Goal: Communication & Community: Participate in discussion

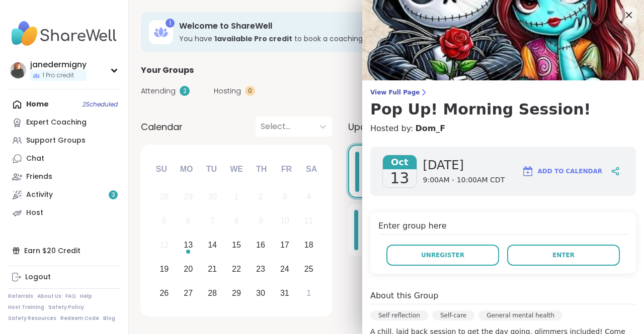
scroll to position [101, 0]
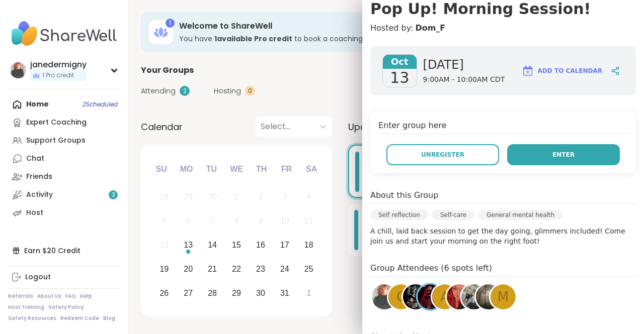
click at [536, 152] on button "Enter" at bounding box center [563, 154] width 113 height 21
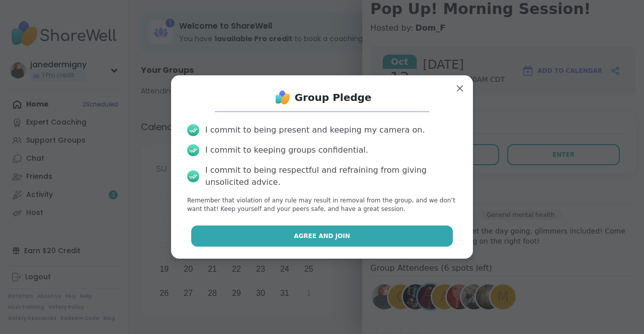
click at [360, 232] on button "Agree and Join" at bounding box center [322, 236] width 262 height 21
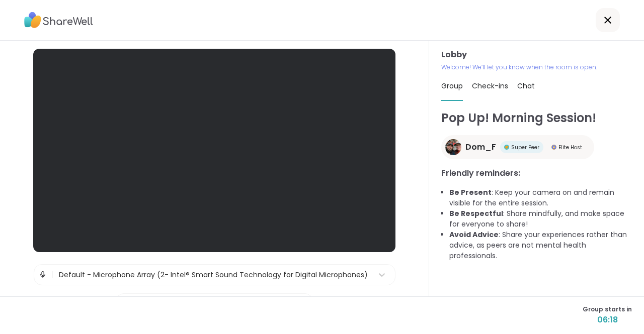
click at [134, 171] on div at bounding box center [214, 151] width 362 height 204
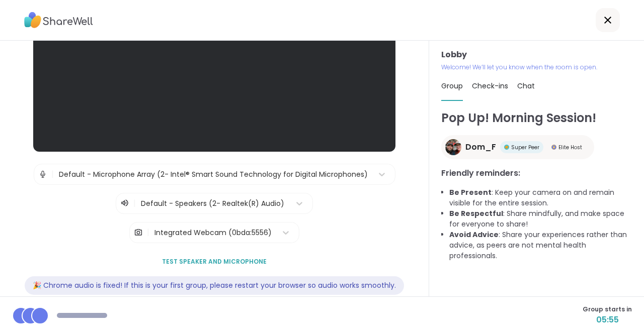
scroll to position [128, 0]
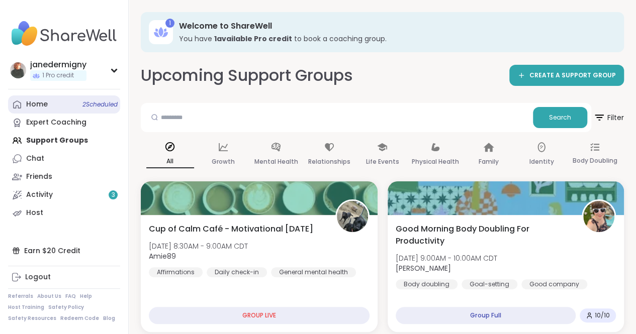
drag, startPoint x: 0, startPoint y: 0, endPoint x: 53, endPoint y: 110, distance: 121.9
click at [53, 110] on link "Home 2 Scheduled" at bounding box center [64, 105] width 112 height 18
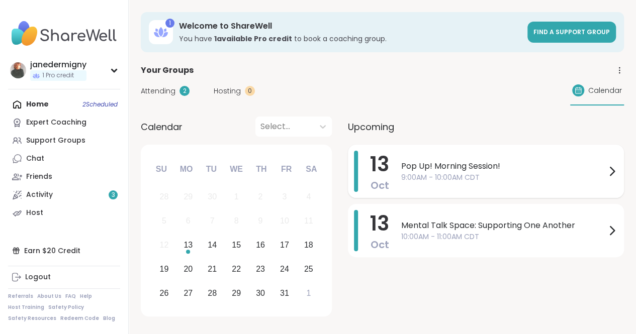
click at [583, 166] on span "Pop Up! Morning Session!" at bounding box center [503, 166] width 205 height 12
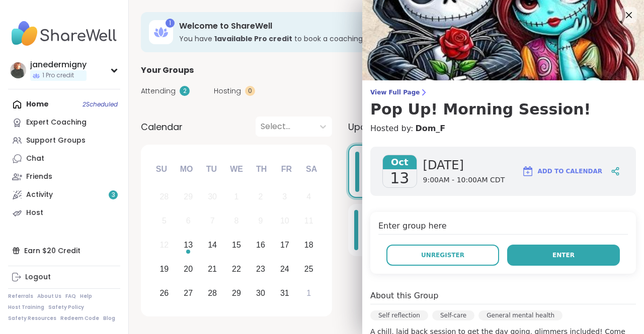
click at [526, 253] on button "Enter" at bounding box center [563, 255] width 113 height 21
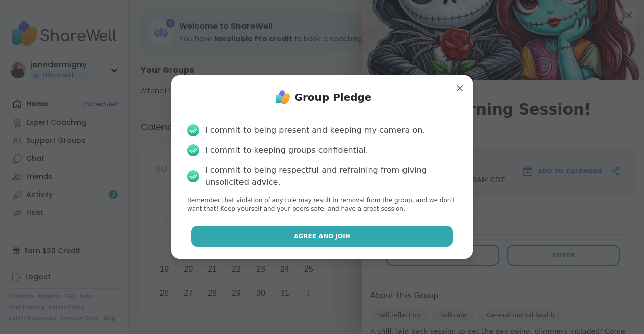
click at [419, 238] on button "Agree and Join" at bounding box center [322, 236] width 262 height 21
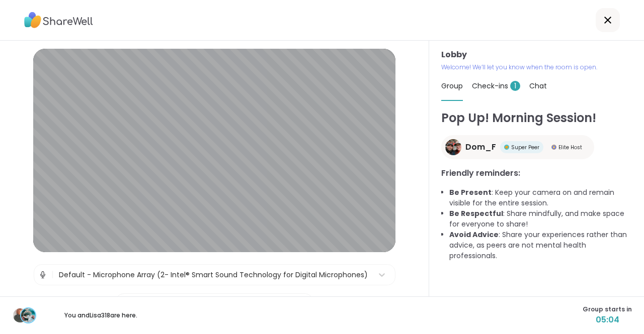
click at [487, 296] on div "Pop Up! Morning Session! Dom_F Super Peer Elite Host Friendly reminders: Be Pre…" at bounding box center [536, 203] width 191 height 188
click at [487, 89] on span "Check-ins 1" at bounding box center [496, 86] width 48 height 10
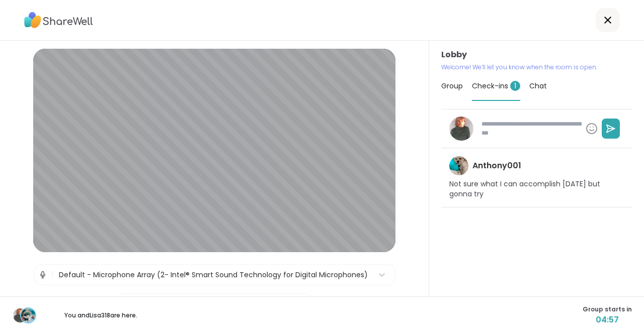
click at [459, 293] on div "Anthony001 Not sure what I can accomplish today but gonna try" at bounding box center [536, 203] width 191 height 188
click at [448, 304] on div "You and Lisa318 are here. Group starts in 04:56" at bounding box center [322, 316] width 644 height 38
click at [607, 128] on icon at bounding box center [611, 129] width 8 height 8
click at [552, 126] on textarea at bounding box center [529, 129] width 104 height 26
type textarea "*"
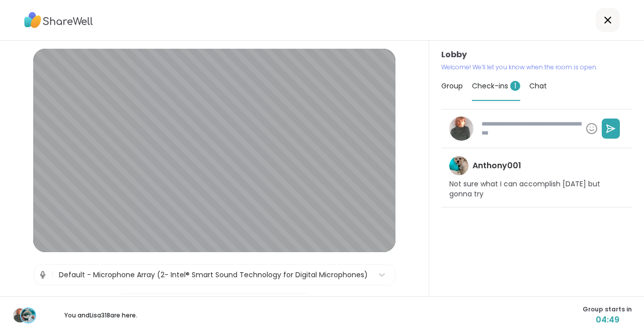
type textarea "*"
type textarea "**"
type textarea "*"
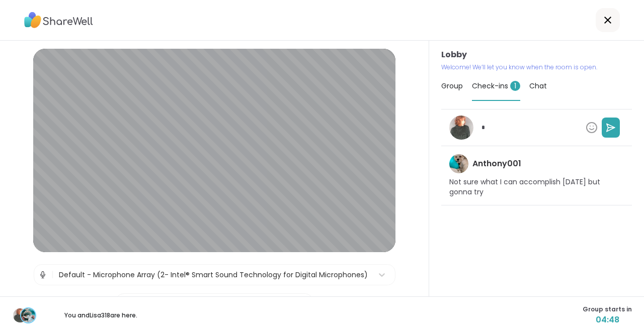
type textarea "*"
type textarea "***"
type textarea "*"
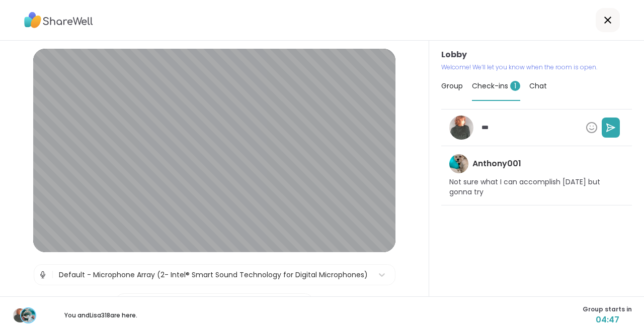
type textarea "****"
type textarea "*"
type textarea "****"
type textarea "*"
type textarea "******"
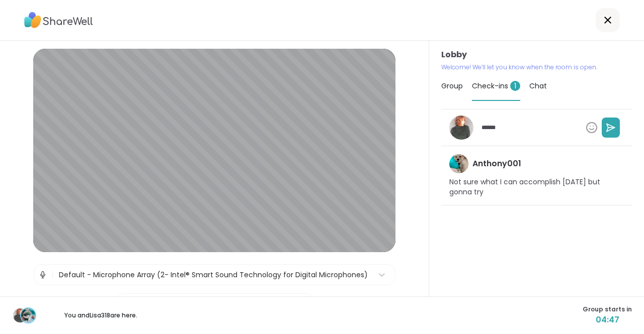
type textarea "*"
type textarea "*******"
type textarea "*"
type textarea "********"
type textarea "*"
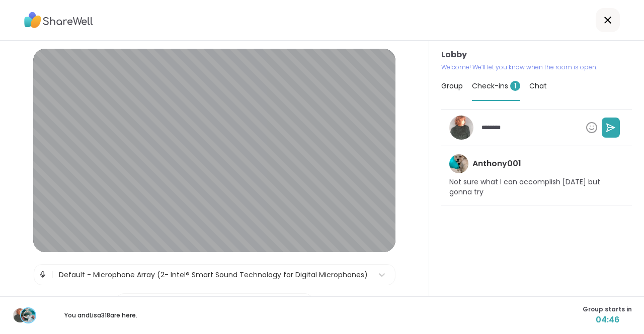
type textarea "*********"
type textarea "*"
type textarea "**********"
type textarea "*"
type textarea "**********"
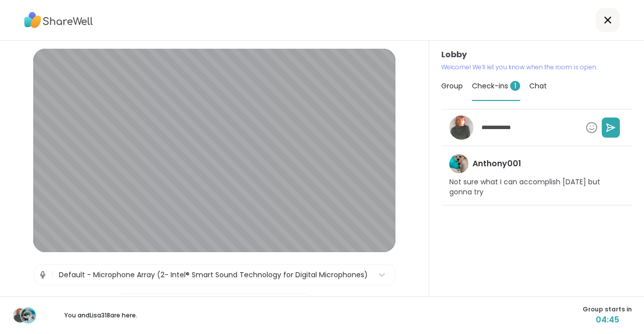
type textarea "*"
type textarea "**********"
type textarea "*"
type textarea "**********"
type textarea "*"
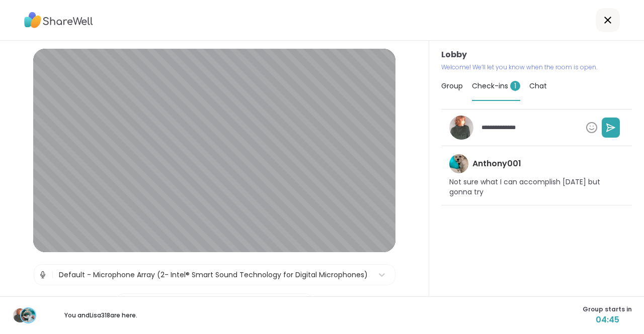
type textarea "**********"
type textarea "*"
type textarea "**********"
type textarea "*"
type textarea "**********"
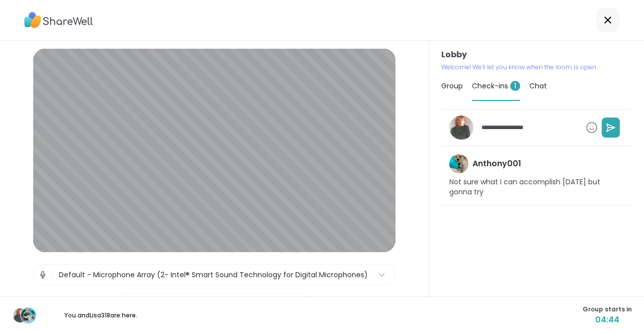
type textarea "*"
type textarea "**********"
type textarea "*"
type textarea "**********"
type textarea "*"
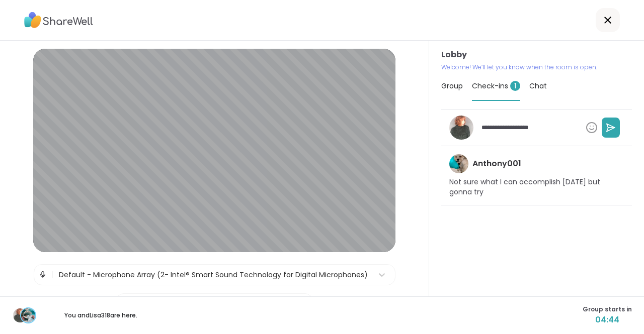
type textarea "**********"
type textarea "*"
type textarea "**********"
type textarea "*"
type textarea "**********"
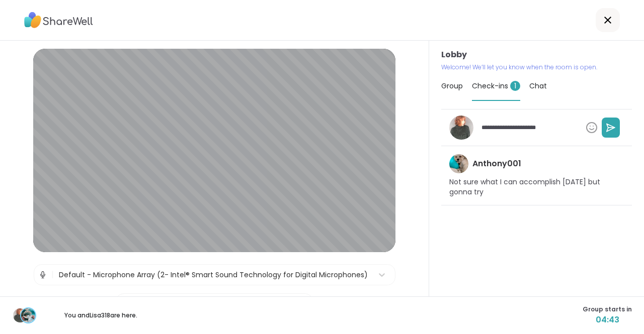
type textarea "*"
type textarea "**********"
type textarea "*"
type textarea "**********"
type textarea "*"
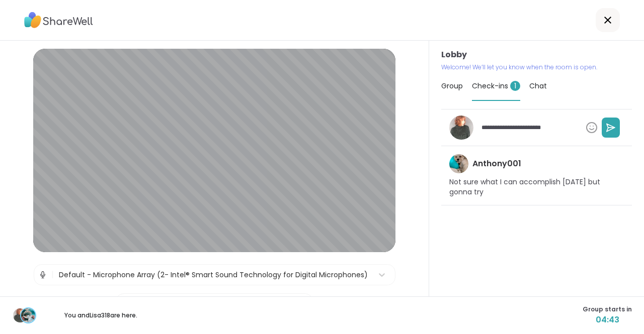
type textarea "**********"
type textarea "*"
type textarea "**********"
type textarea "*"
type textarea "**********"
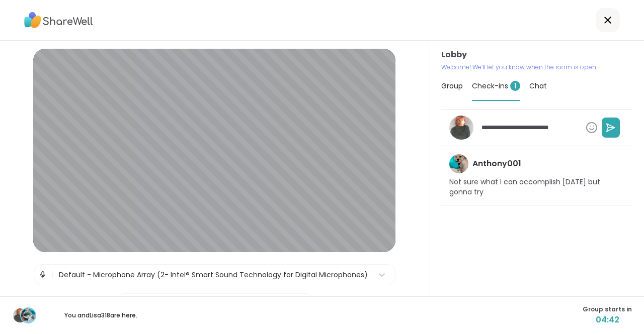
type textarea "*"
type textarea "**********"
type textarea "*"
type textarea "**********"
type textarea "*"
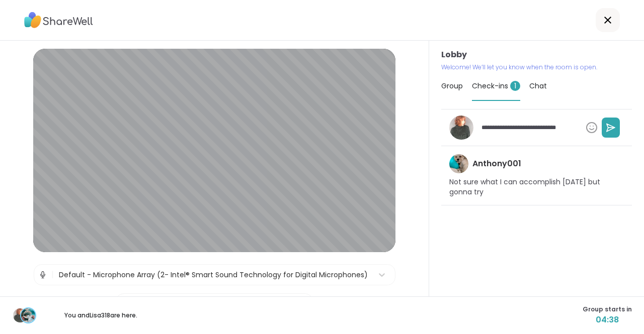
type textarea "**********"
type textarea "*"
type textarea "**********"
type textarea "*"
type textarea "**********"
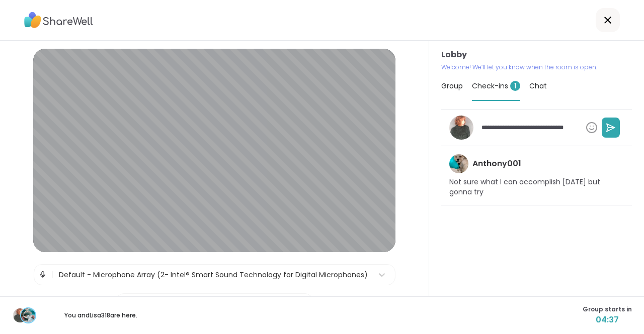
type textarea "*"
type textarea "**********"
type textarea "*"
type textarea "**********"
type textarea "*"
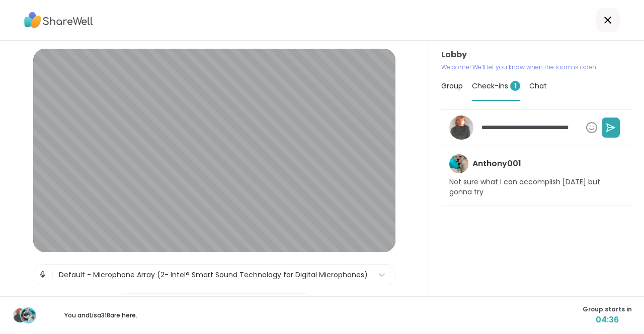
type textarea "**********"
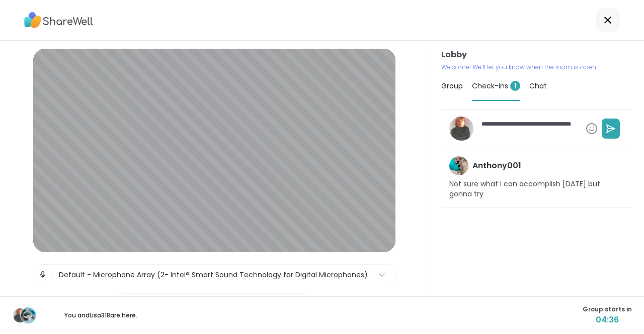
type textarea "*"
type textarea "**********"
type textarea "*"
type textarea "**********"
type textarea "*"
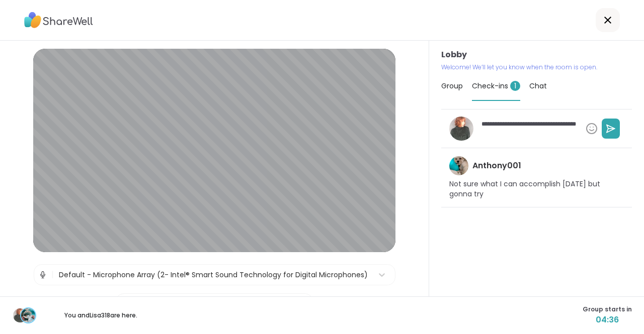
type textarea "**********"
type textarea "*"
type textarea "**********"
type textarea "*"
type textarea "**********"
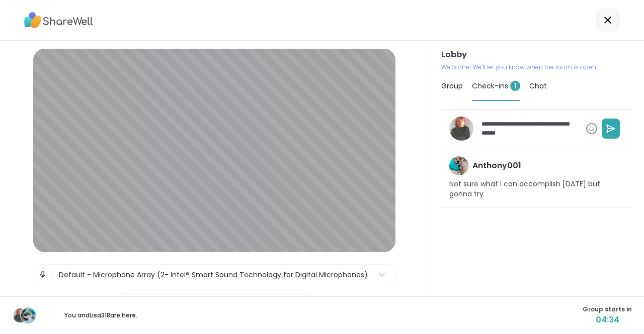
type textarea "*"
type textarea "**********"
type textarea "*"
type textarea "**********"
type textarea "*"
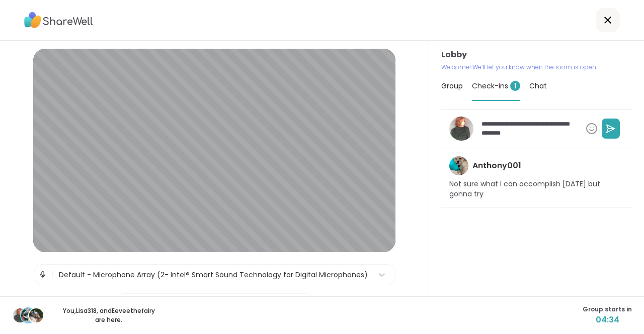
type textarea "**********"
type textarea "*"
type textarea "**********"
type textarea "*"
type textarea "**********"
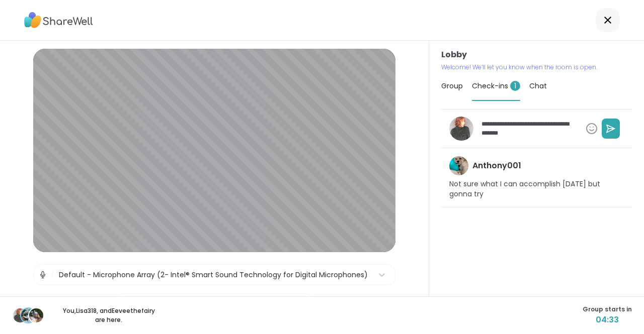
type textarea "*"
type textarea "**********"
type textarea "*"
type textarea "**********"
type textarea "*"
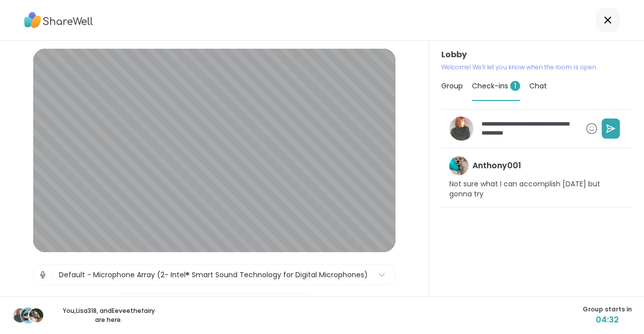
type textarea "**********"
type textarea "*"
type textarea "**********"
type textarea "*"
type textarea "**********"
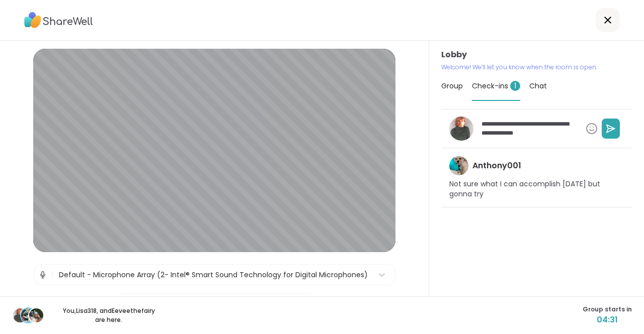
type textarea "*"
type textarea "**********"
type textarea "*"
type textarea "**********"
type textarea "*"
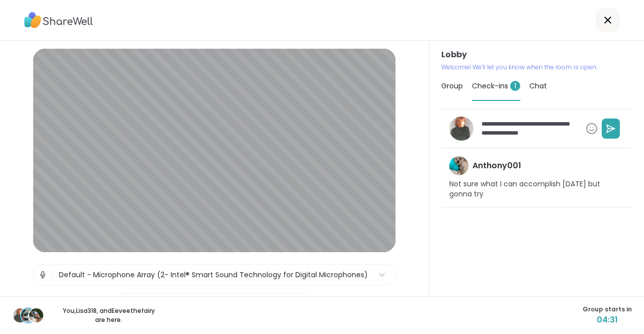
type textarea "**********"
type textarea "*"
type textarea "**********"
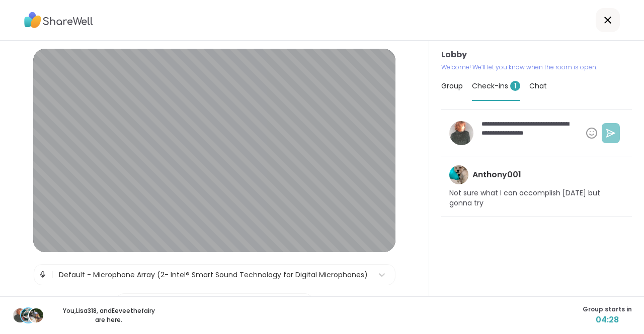
type textarea "*"
type textarea "**********"
click at [607, 132] on icon at bounding box center [611, 133] width 8 height 8
type textarea "*"
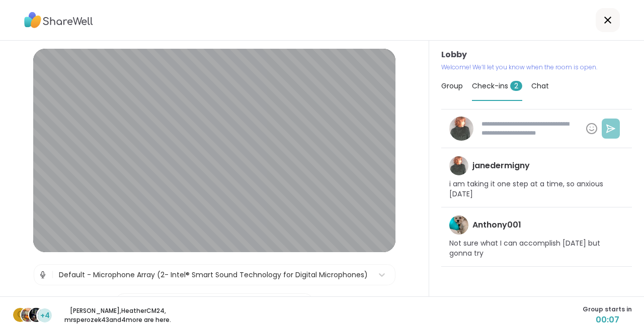
click at [449, 87] on span "Group" at bounding box center [452, 86] width 22 height 10
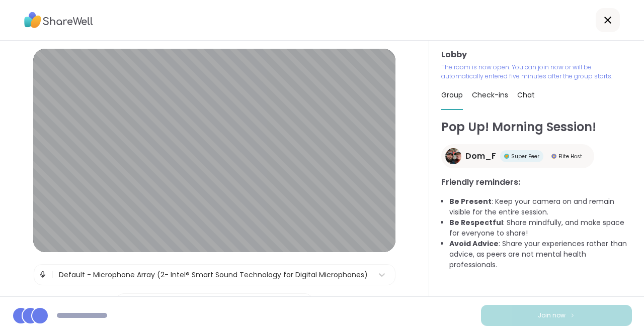
click at [518, 94] on span "Chat" at bounding box center [526, 95] width 18 height 10
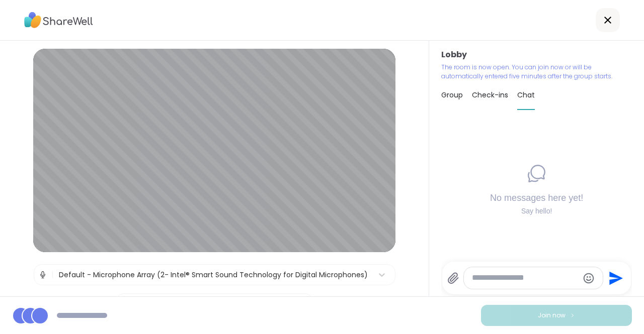
click at [487, 97] on span "Check-ins" at bounding box center [490, 95] width 36 height 10
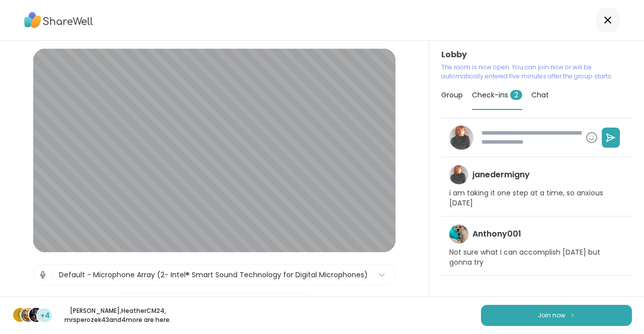
type textarea "*"
click at [601, 20] on icon at bounding box center [607, 20] width 12 height 12
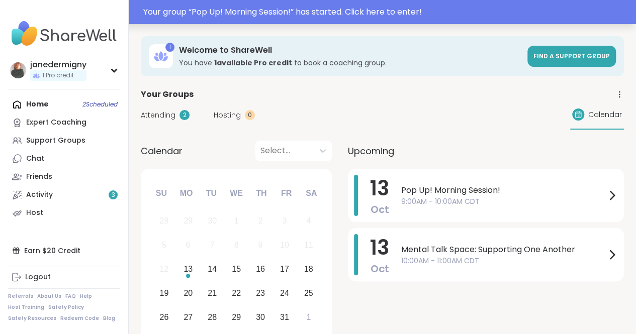
drag, startPoint x: 0, startPoint y: 0, endPoint x: 399, endPoint y: 14, distance: 399.1
click at [399, 14] on div "Your group “ Pop Up! Morning Session! ” has started. Click here to enter!" at bounding box center [386, 12] width 487 height 12
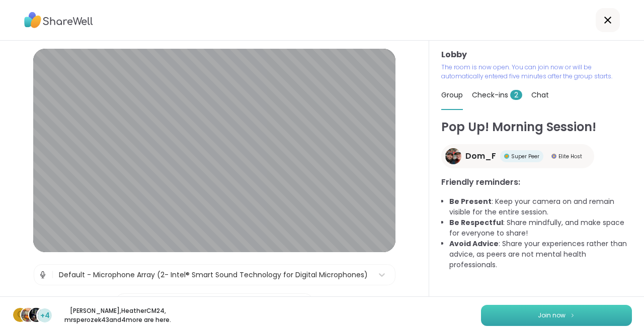
click at [554, 320] on button "Join now" at bounding box center [556, 315] width 151 height 21
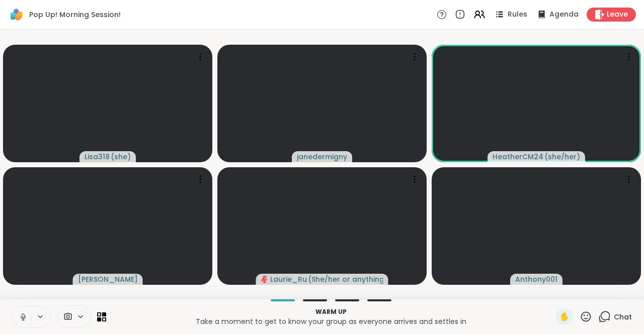
click at [24, 319] on icon at bounding box center [23, 317] width 9 height 9
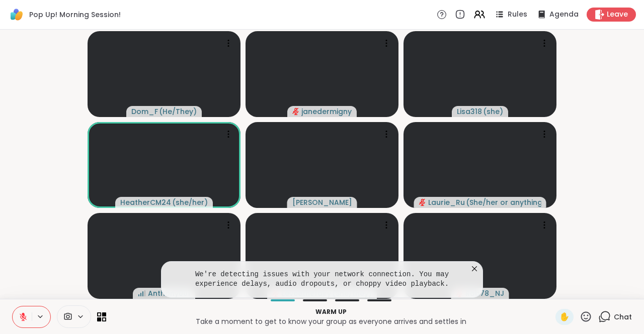
click at [475, 269] on icon at bounding box center [474, 269] width 5 height 5
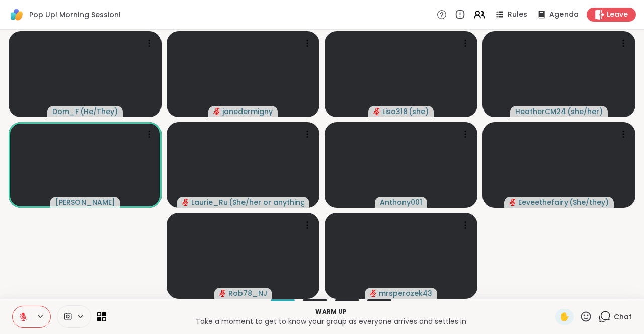
click at [23, 313] on icon at bounding box center [23, 317] width 9 height 9
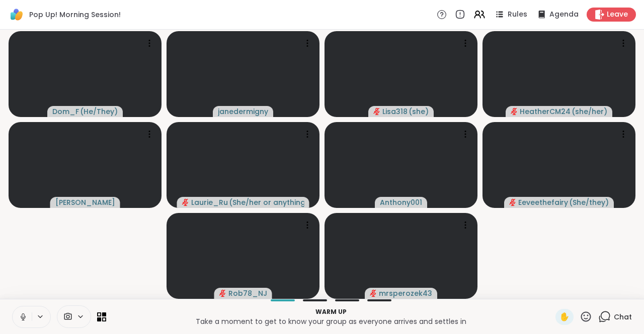
click at [24, 318] on icon at bounding box center [23, 316] width 3 height 5
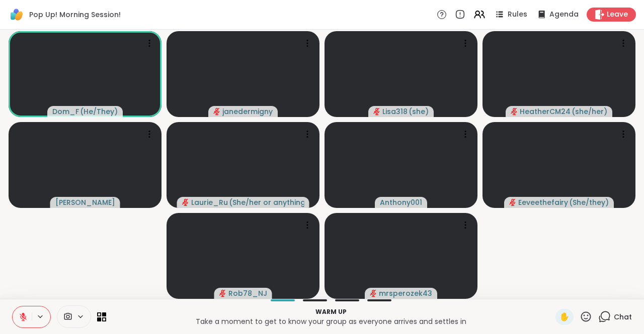
click at [21, 314] on icon at bounding box center [23, 317] width 9 height 9
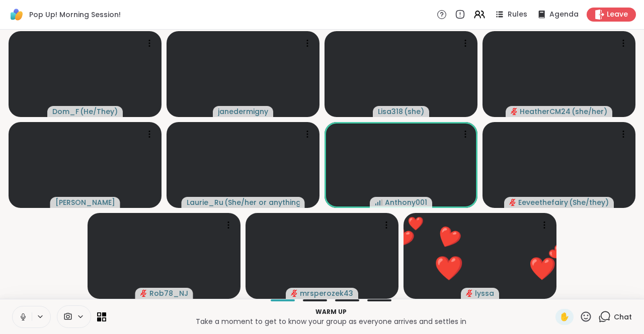
click at [24, 317] on icon at bounding box center [23, 316] width 3 height 5
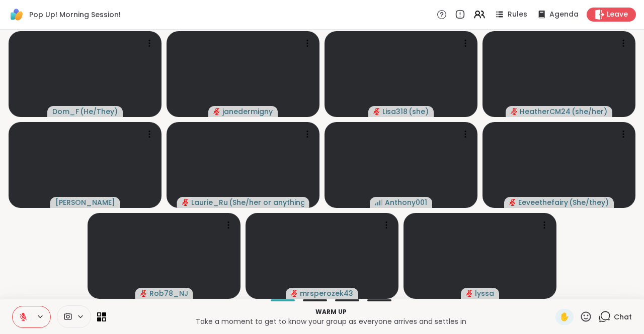
click at [24, 317] on icon at bounding box center [23, 317] width 7 height 7
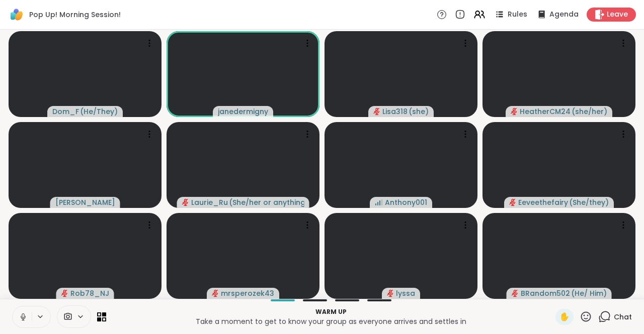
click at [24, 314] on icon at bounding box center [23, 316] width 3 height 5
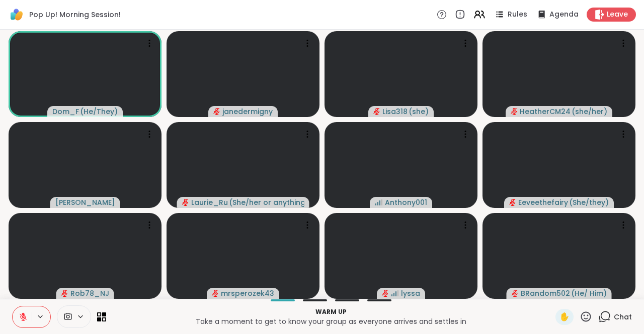
click at [605, 317] on div "Chat" at bounding box center [615, 317] width 34 height 16
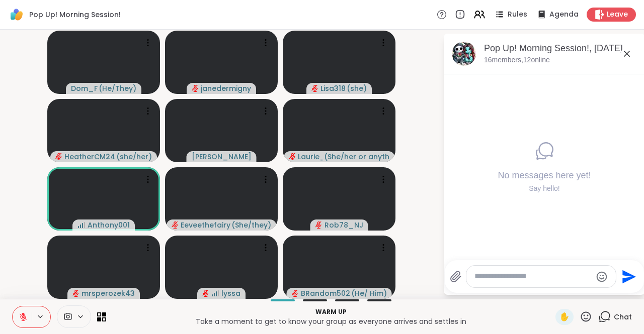
click at [513, 278] on textarea "Type your message" at bounding box center [532, 277] width 117 height 11
type textarea "**********"
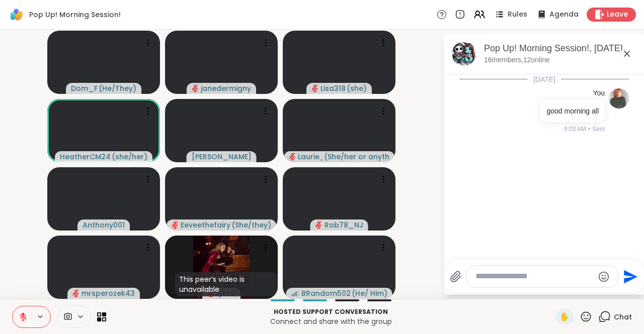
click at [23, 313] on button at bounding box center [22, 317] width 19 height 21
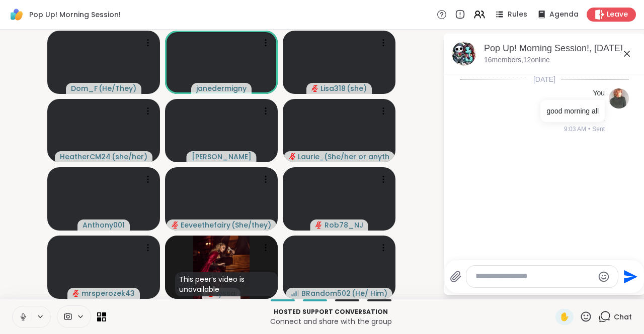
drag, startPoint x: 22, startPoint y: 314, endPoint x: 7, endPoint y: 310, distance: 16.1
click at [22, 316] on icon at bounding box center [23, 317] width 9 height 9
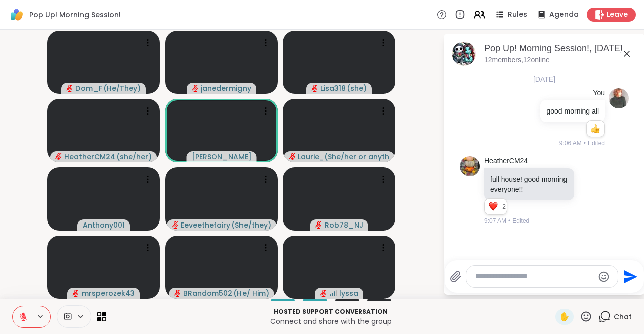
scroll to position [68, 0]
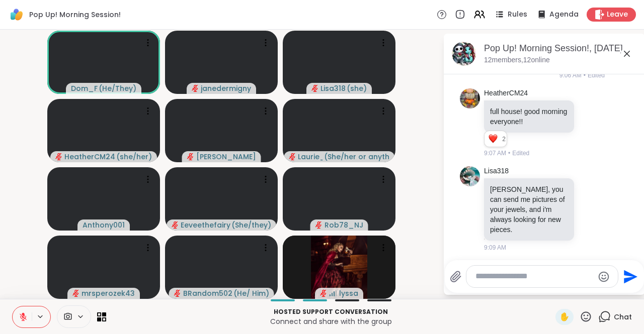
click at [21, 317] on icon at bounding box center [23, 317] width 9 height 9
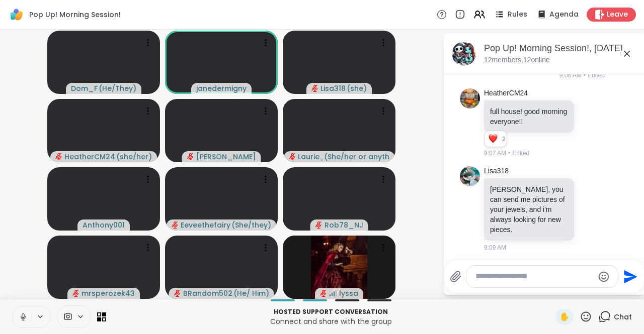
scroll to position [82, 0]
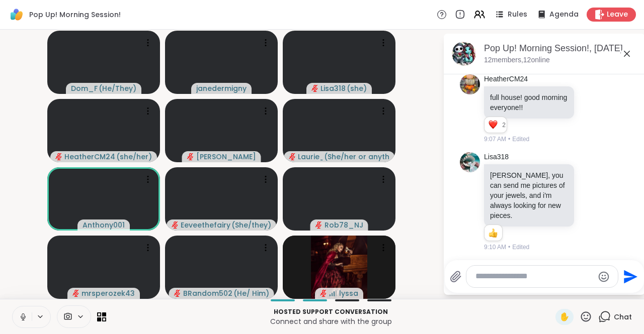
click at [26, 316] on icon at bounding box center [23, 317] width 9 height 9
click at [495, 279] on textarea "Type your message" at bounding box center [534, 277] width 118 height 11
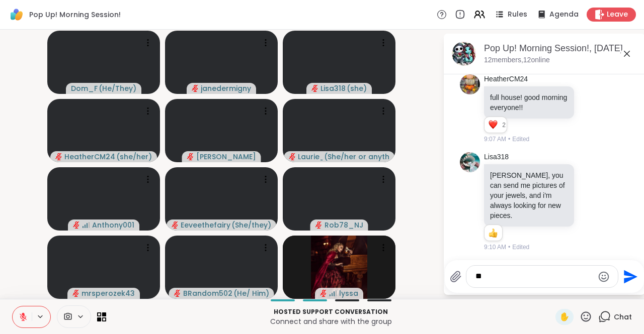
type textarea "*"
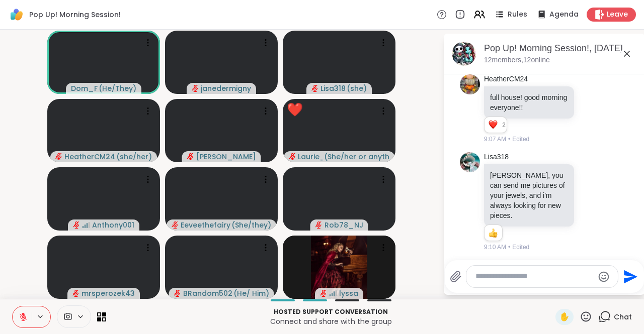
click at [481, 276] on textarea "Type your message" at bounding box center [534, 277] width 118 height 11
click at [153, 182] on div at bounding box center [148, 180] width 14 height 14
click at [482, 274] on textarea "Type your message" at bounding box center [534, 277] width 118 height 11
type textarea "*"
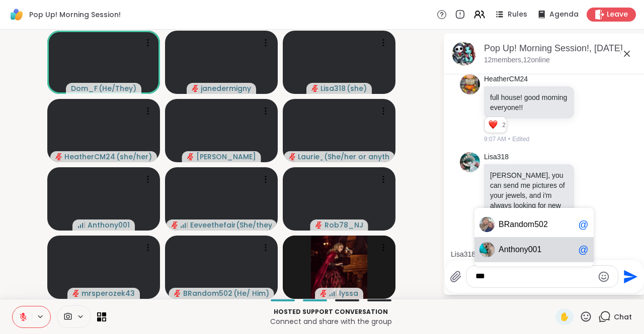
click at [521, 246] on span "thony001" at bounding box center [524, 250] width 33 height 10
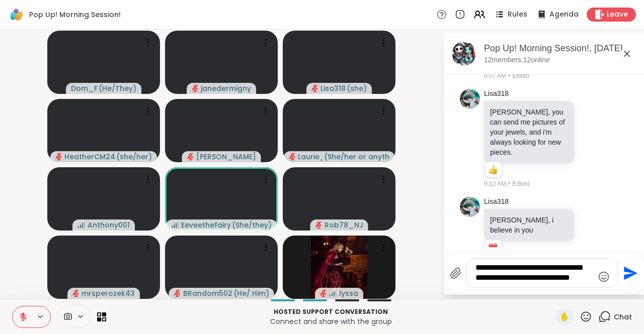
scroll to position [166, 0]
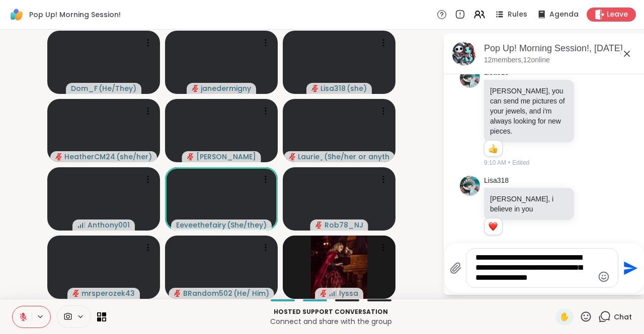
type textarea "**********"
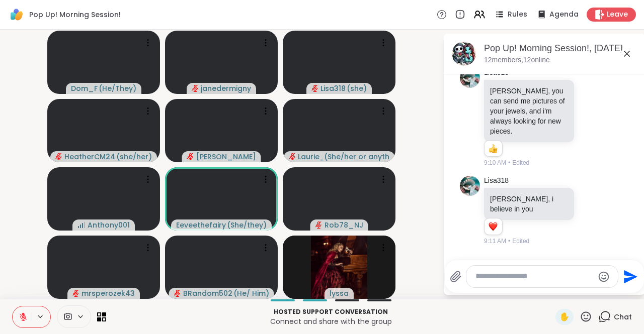
scroll to position [253, 0]
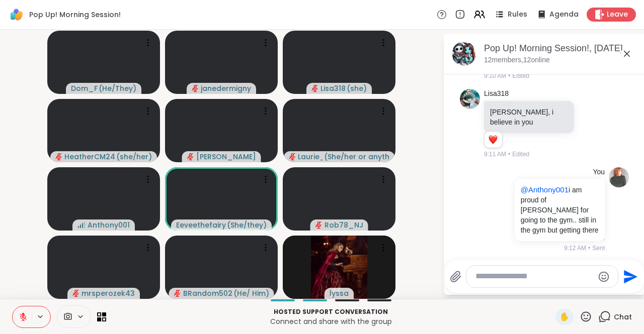
click at [519, 269] on div at bounding box center [541, 277] width 151 height 22
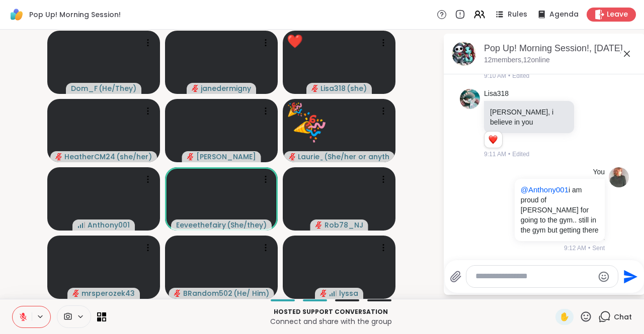
click at [496, 277] on textarea "Type your message" at bounding box center [534, 277] width 118 height 11
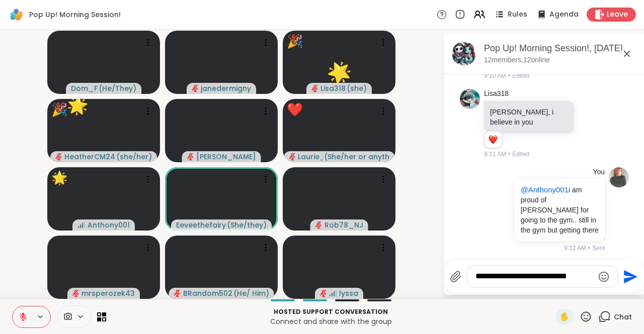
type textarea "**********"
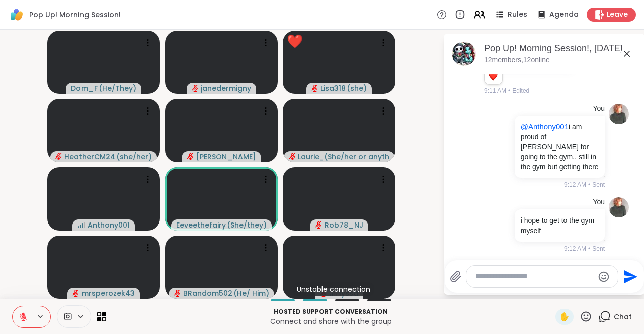
click at [20, 320] on icon at bounding box center [23, 317] width 9 height 9
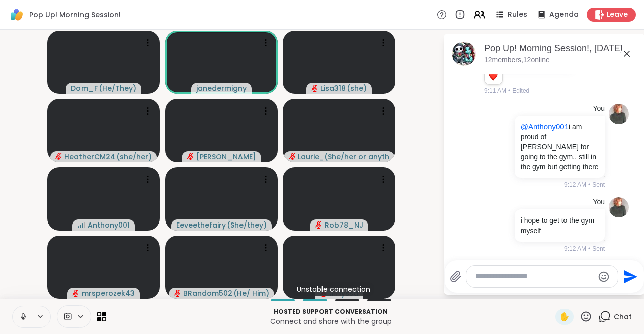
click at [23, 315] on icon at bounding box center [23, 317] width 9 height 9
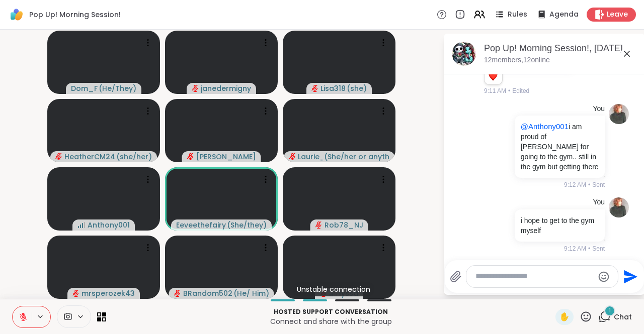
scroll to position [380, 0]
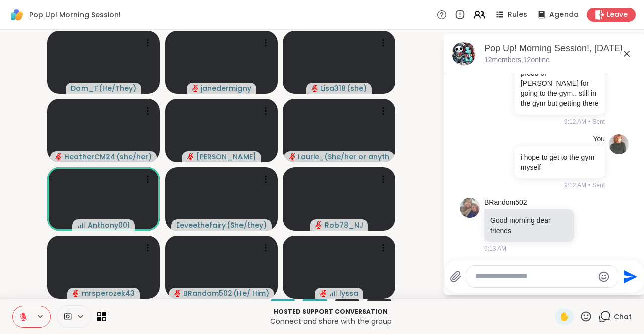
click at [22, 316] on icon at bounding box center [23, 317] width 9 height 9
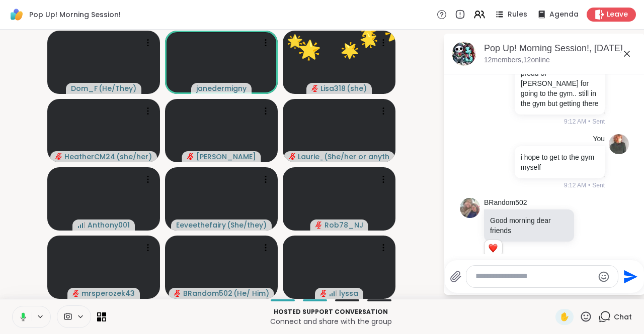
scroll to position [394, 0]
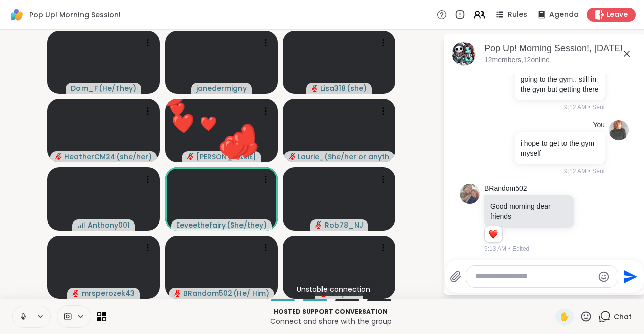
click at [24, 318] on icon at bounding box center [23, 317] width 5 height 3
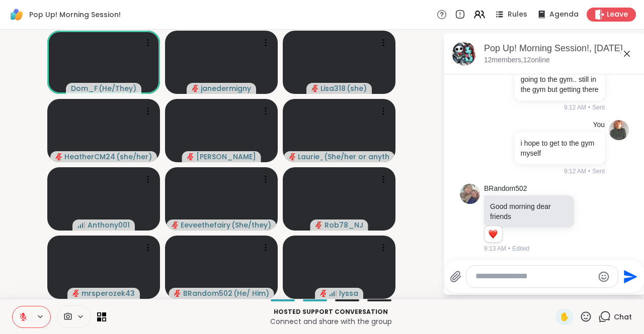
click at [21, 317] on icon at bounding box center [23, 317] width 9 height 9
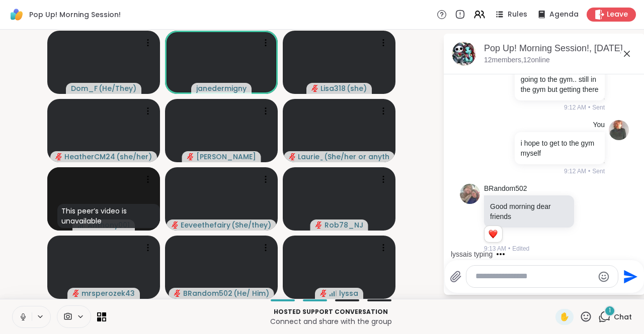
scroll to position [468, 0]
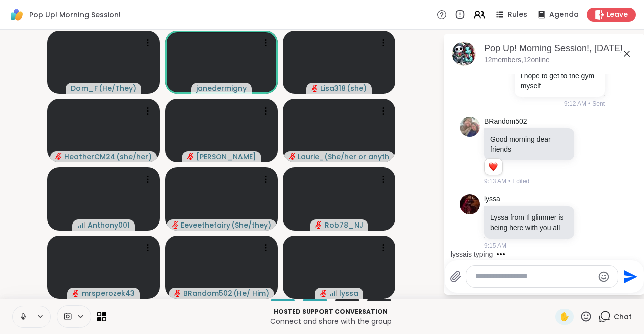
click at [21, 318] on icon at bounding box center [23, 317] width 5 height 3
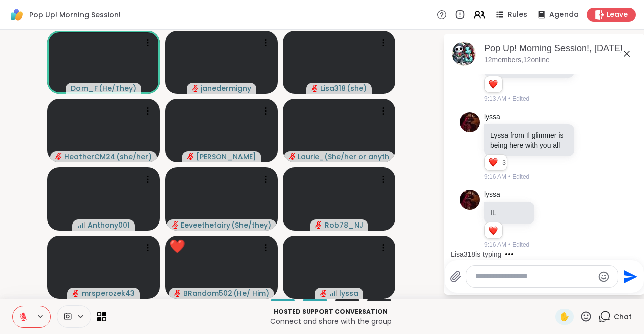
scroll to position [637, 0]
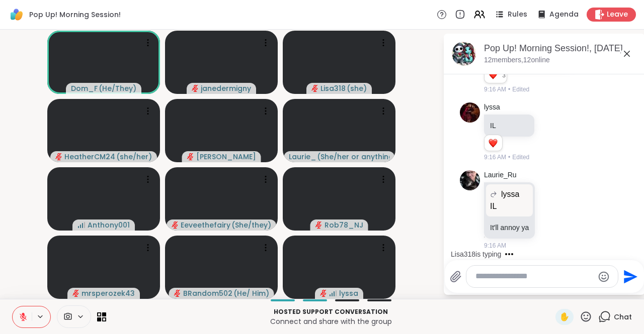
click at [487, 280] on textarea "Type your message" at bounding box center [534, 277] width 118 height 11
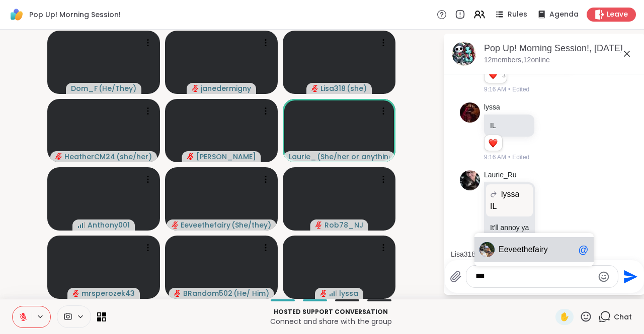
click at [523, 252] on span "thefairy" at bounding box center [534, 250] width 26 height 10
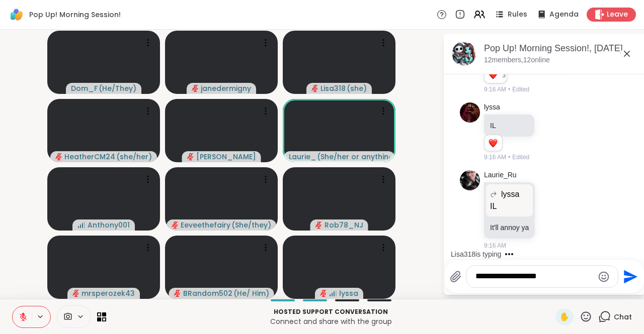
scroll to position [755, 0]
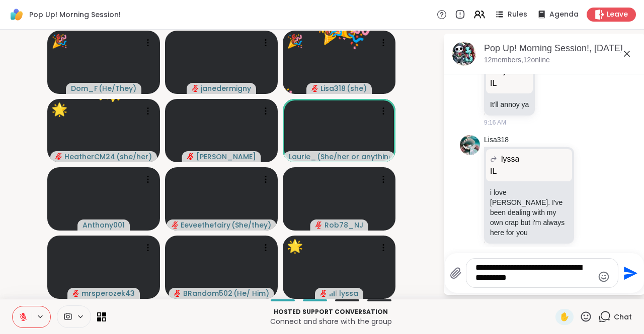
type textarea "**********"
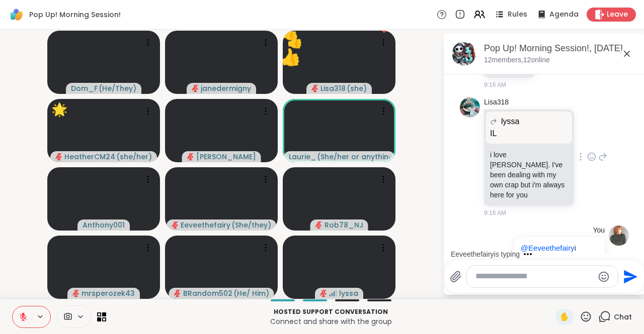
scroll to position [843, 0]
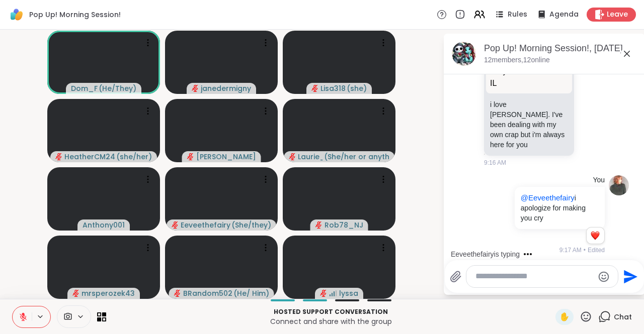
click at [579, 318] on icon at bounding box center [585, 317] width 13 height 13
click at [573, 293] on span "👍" at bounding box center [578, 291] width 10 height 12
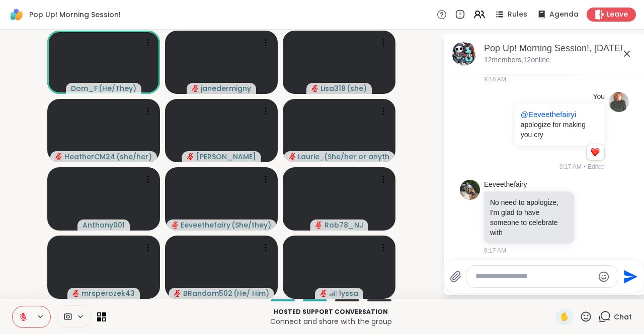
click at [521, 273] on textarea "Type your message" at bounding box center [534, 277] width 118 height 11
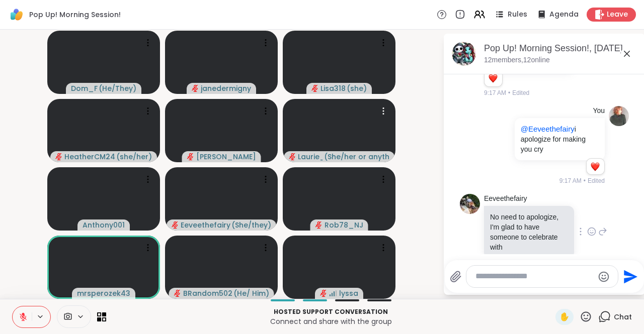
scroll to position [955, 0]
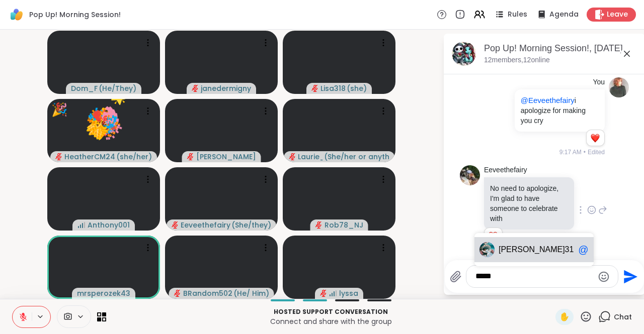
click at [565, 248] on span "318" at bounding box center [572, 250] width 14 height 10
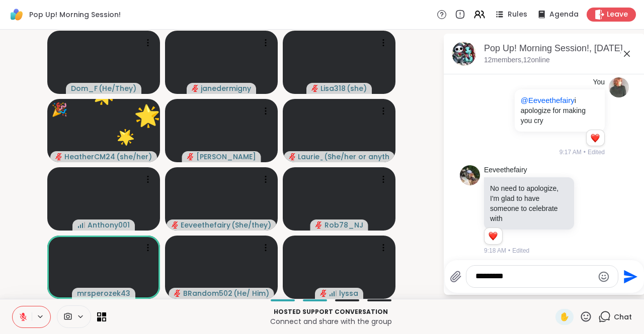
click at [487, 268] on div "Pop Up! Morning Session!, Oct 13 12 members, 12 online Today You good morning a…" at bounding box center [544, 165] width 201 height 262
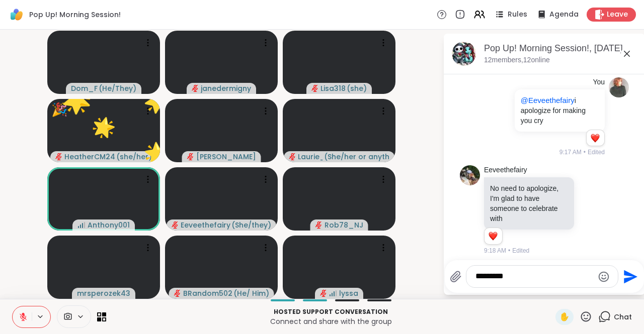
click at [487, 268] on div "********" at bounding box center [541, 277] width 151 height 22
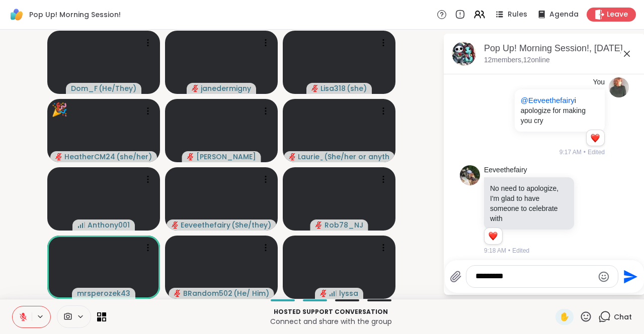
click at [525, 274] on textarea "********" at bounding box center [534, 277] width 118 height 11
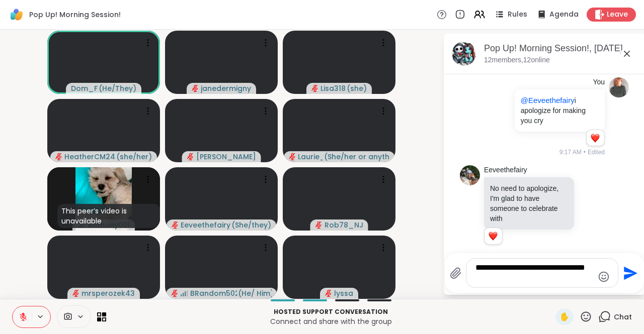
type textarea "**********"
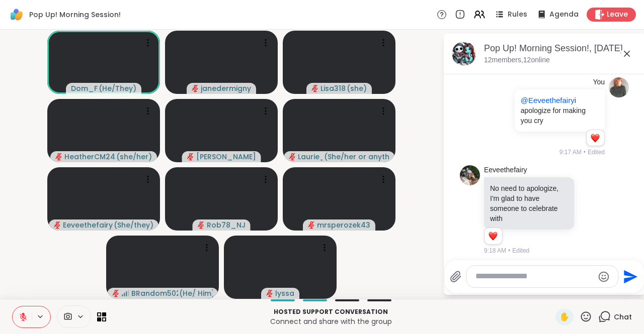
scroll to position [1018, 0]
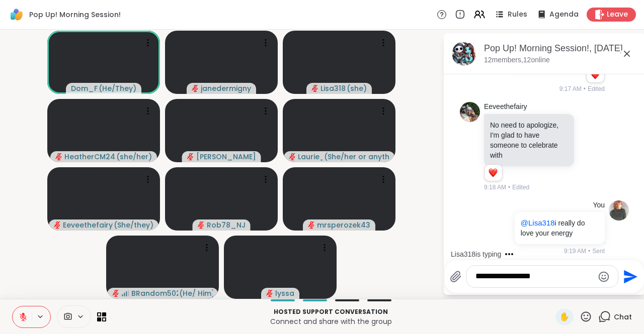
type textarea "**********"
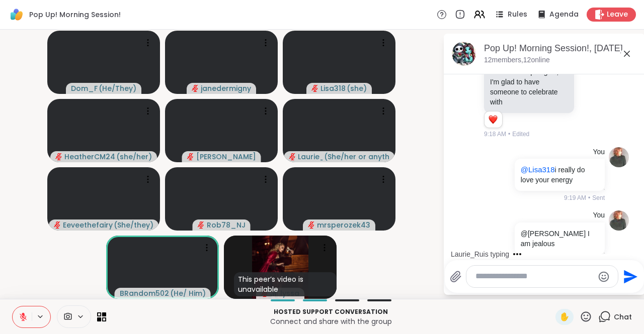
scroll to position [1223, 0]
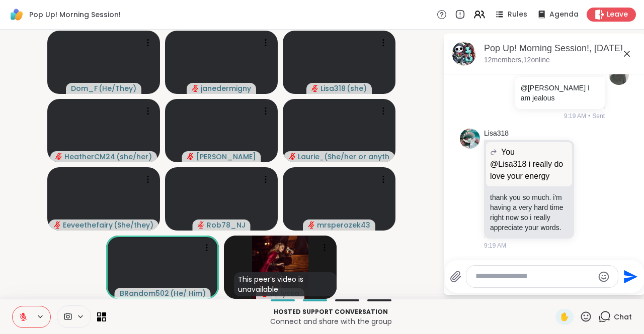
click at [579, 320] on icon at bounding box center [585, 317] width 13 height 13
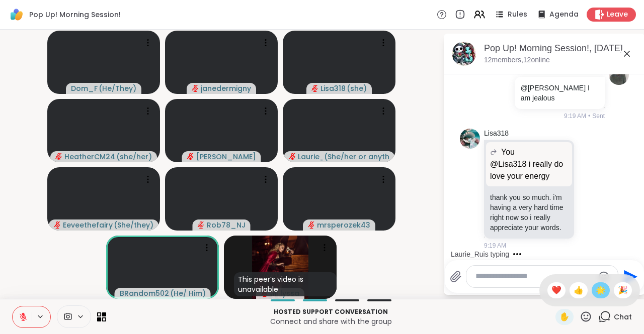
click at [595, 292] on span "🌟" at bounding box center [600, 291] width 10 height 12
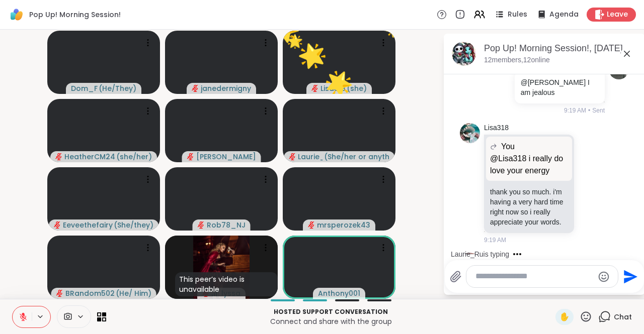
scroll to position [1286, 0]
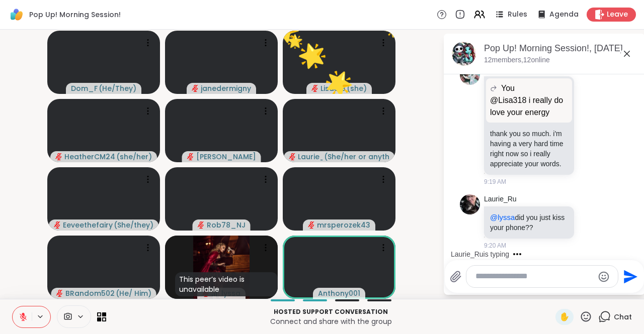
click at [494, 280] on textarea "Type your message" at bounding box center [534, 277] width 118 height 11
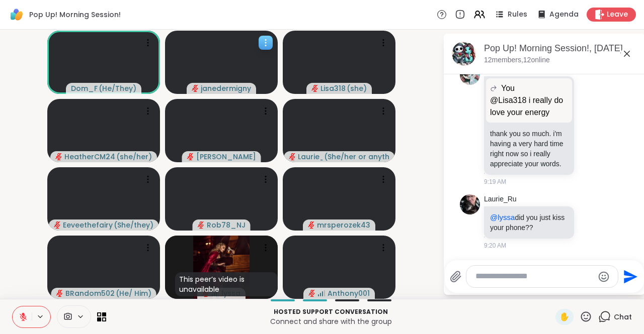
click at [271, 67] on video at bounding box center [221, 62] width 113 height 63
click at [579, 320] on icon at bounding box center [585, 317] width 13 height 13
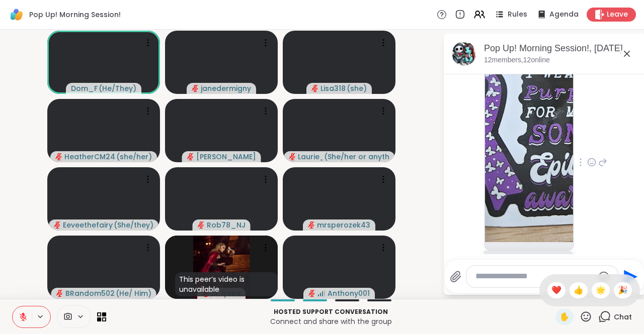
scroll to position [1472, 0]
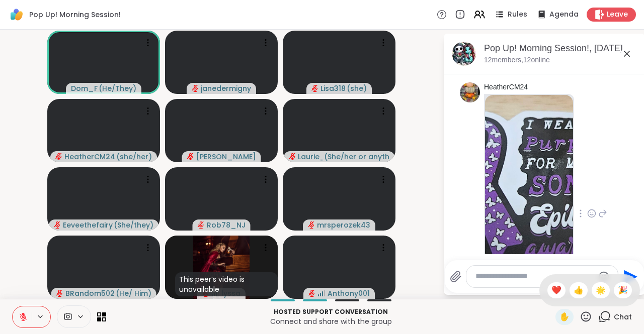
click at [551, 198] on img at bounding box center [529, 194] width 88 height 199
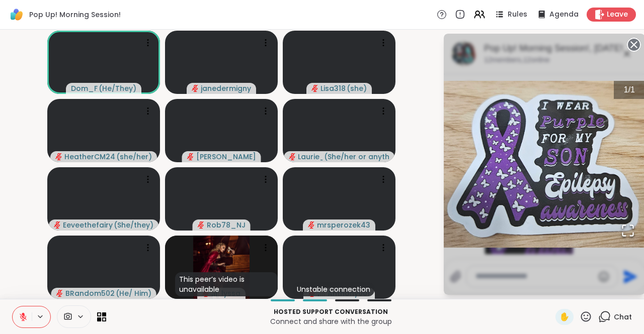
click at [553, 194] on img "Go to Slide 1" at bounding box center [544, 164] width 201 height 167
click at [634, 42] on circle at bounding box center [634, 45] width 12 height 12
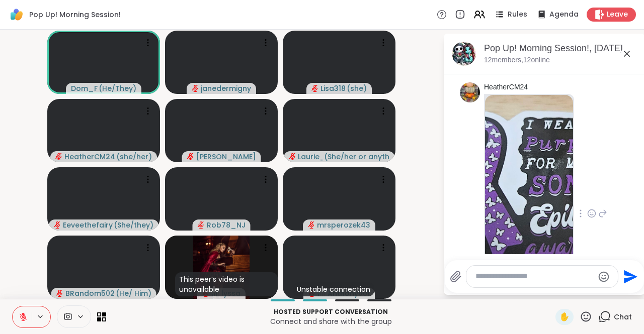
click at [576, 220] on div at bounding box center [580, 214] width 9 height 12
click at [587, 219] on icon at bounding box center [591, 214] width 9 height 10
click at [587, 202] on div "Select Reaction: Heart" at bounding box center [591, 197] width 9 height 9
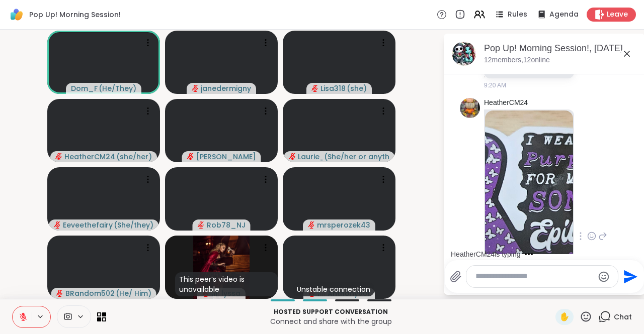
scroll to position [1436, 0]
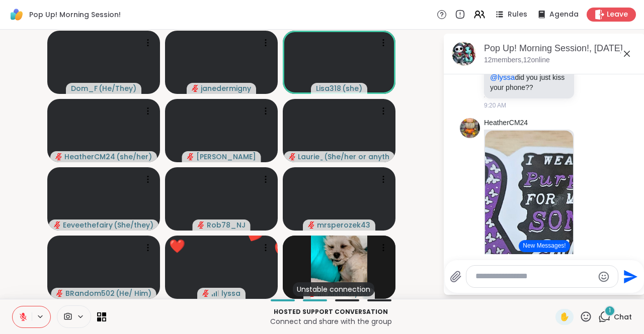
click at [523, 280] on textarea "Type your message" at bounding box center [534, 277] width 118 height 11
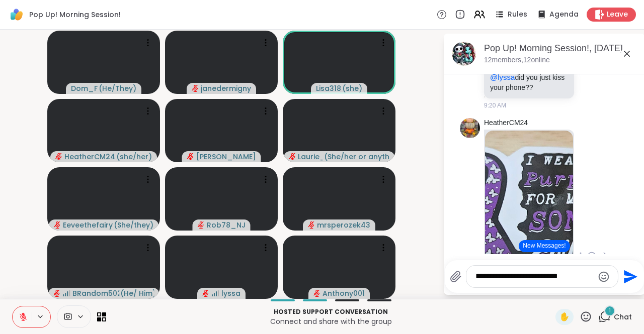
click at [472, 239] on div "HeatherCM24 I'd like to send you this sticker. 1 1 9:21 AM • Edited" at bounding box center [544, 257] width 169 height 286
click at [572, 279] on textarea "**********" at bounding box center [534, 277] width 118 height 11
type textarea "**********"
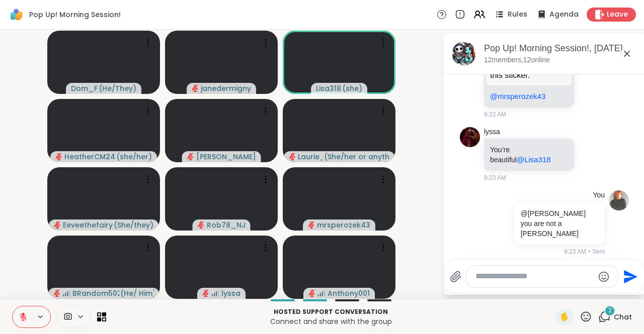
scroll to position [1813, 0]
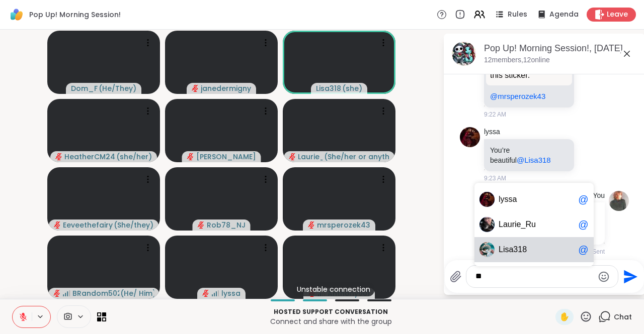
click at [526, 249] on span "L isa318" at bounding box center [535, 250] width 75 height 10
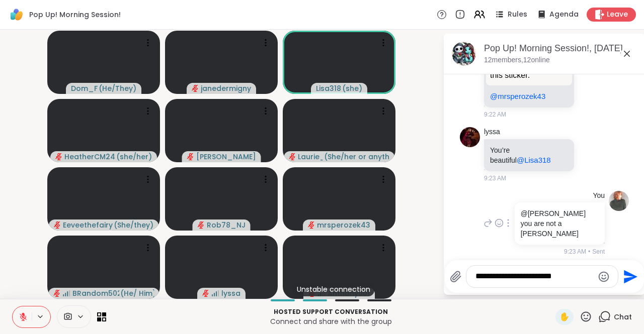
type textarea "**********"
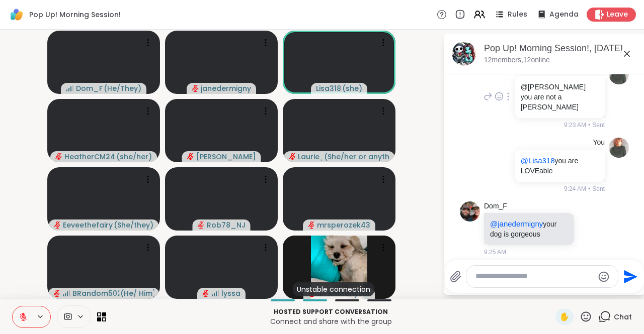
scroll to position [1954, 0]
click at [476, 269] on div at bounding box center [541, 277] width 151 height 22
click at [501, 278] on textarea "Type your message" at bounding box center [534, 277] width 118 height 11
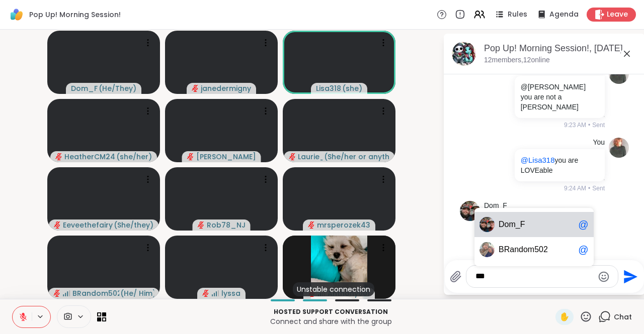
click at [508, 228] on span "m_F" at bounding box center [516, 225] width 16 height 10
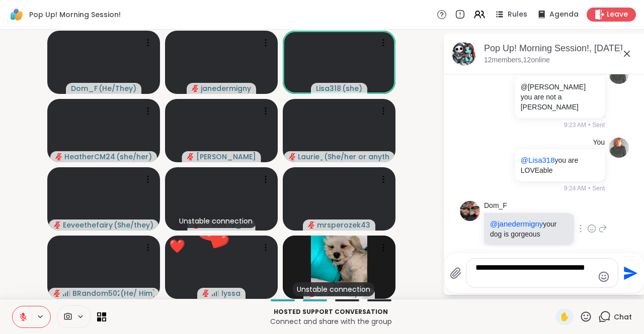
type textarea "**********"
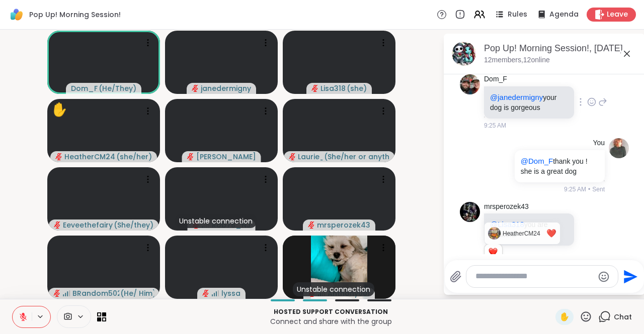
scroll to position [2095, 0]
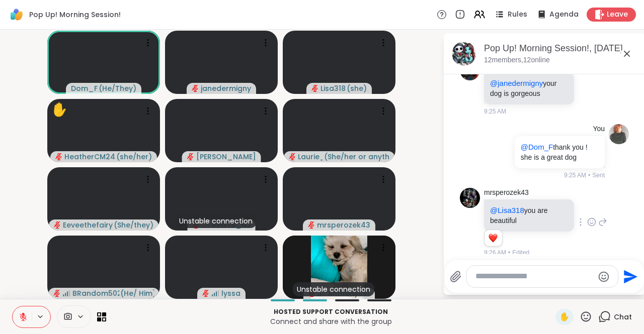
click at [576, 217] on div at bounding box center [580, 222] width 9 height 12
click at [590, 223] on icon at bounding box center [591, 223] width 3 height 1
click at [587, 202] on div "Select Reaction: Heart" at bounding box center [591, 206] width 9 height 9
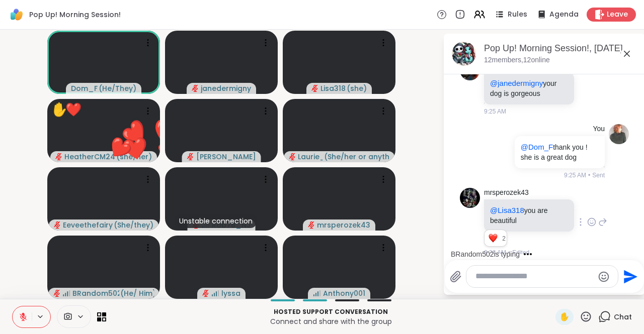
click at [581, 319] on icon at bounding box center [586, 317] width 10 height 10
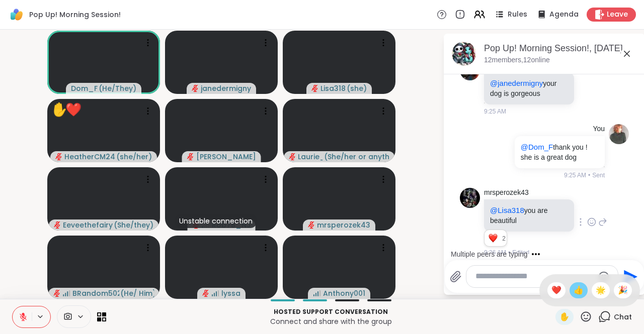
click at [573, 290] on span "👍" at bounding box center [578, 291] width 10 height 12
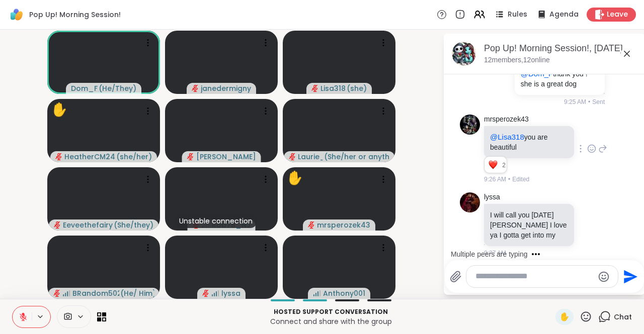
scroll to position [2232, 0]
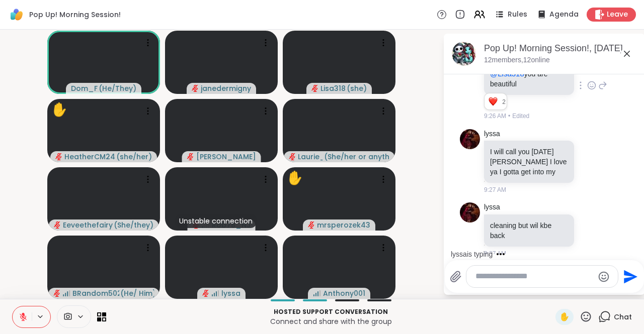
click at [581, 319] on icon at bounding box center [586, 317] width 10 height 10
click at [573, 292] on span "👍" at bounding box center [578, 291] width 10 height 12
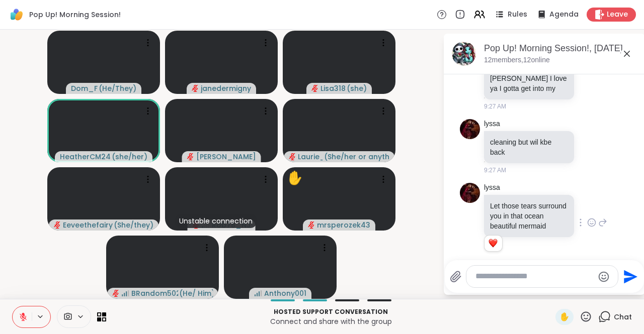
scroll to position [2330, 0]
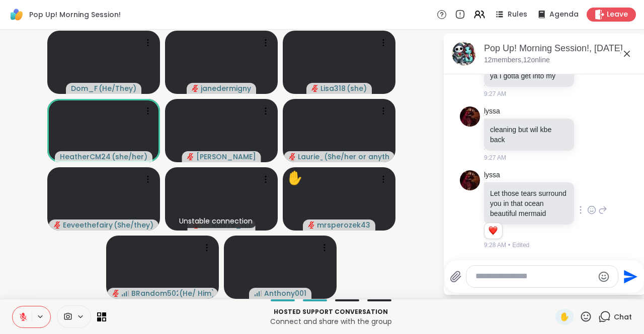
click at [587, 207] on icon at bounding box center [591, 210] width 9 height 10
click at [581, 196] on button "Select Reaction: Heart" at bounding box center [591, 194] width 20 height 20
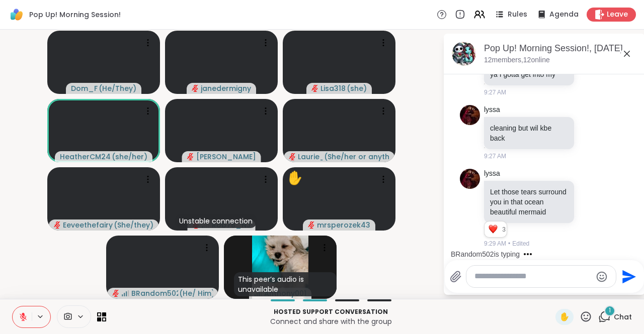
scroll to position [2403, 0]
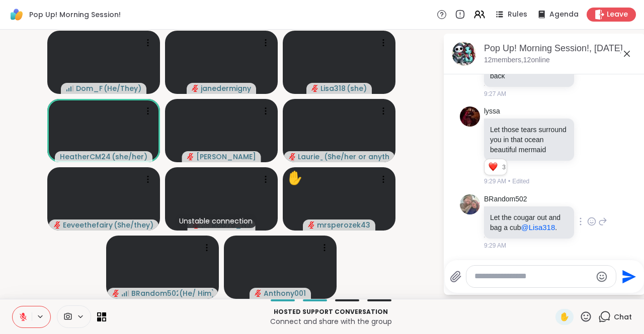
click at [587, 218] on icon at bounding box center [591, 222] width 9 height 10
click at [543, 202] on div "Select Reaction: Joy" at bounding box center [547, 205] width 9 height 9
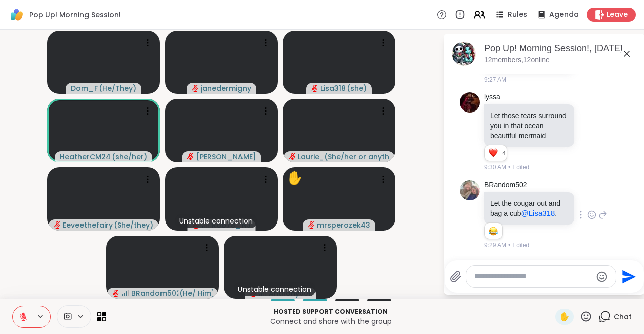
click at [581, 320] on icon at bounding box center [585, 317] width 13 height 13
click at [573, 295] on span "👍" at bounding box center [578, 291] width 10 height 12
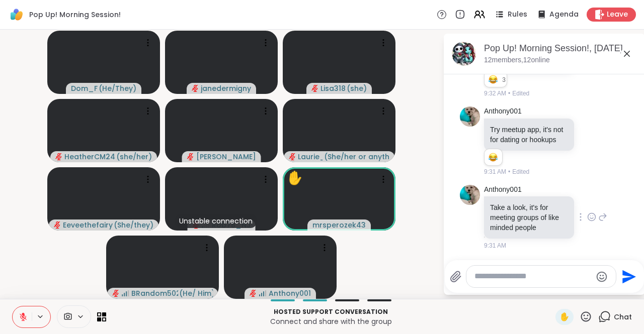
scroll to position [2579, 0]
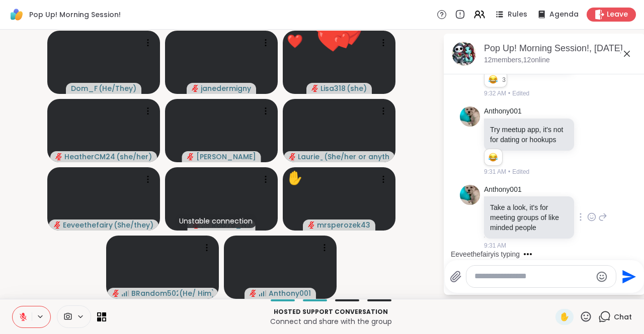
click at [587, 220] on icon at bounding box center [591, 217] width 9 height 10
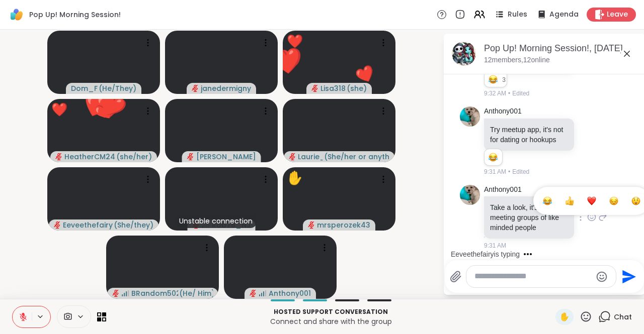
click at [564, 206] on button "Select Reaction: Thumbs up" at bounding box center [569, 201] width 20 height 20
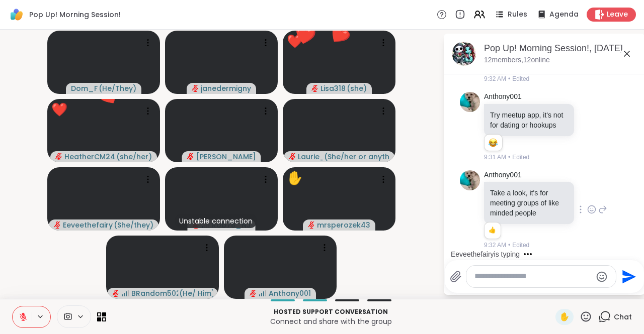
scroll to position [2593, 0]
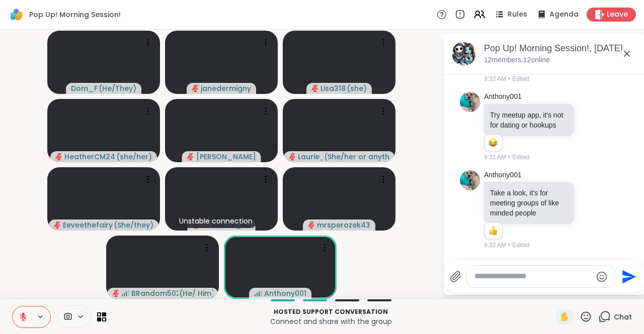
click at [579, 317] on icon at bounding box center [585, 317] width 13 height 13
click at [573, 292] on span "👍" at bounding box center [578, 291] width 10 height 12
click at [580, 320] on icon at bounding box center [585, 317] width 13 height 13
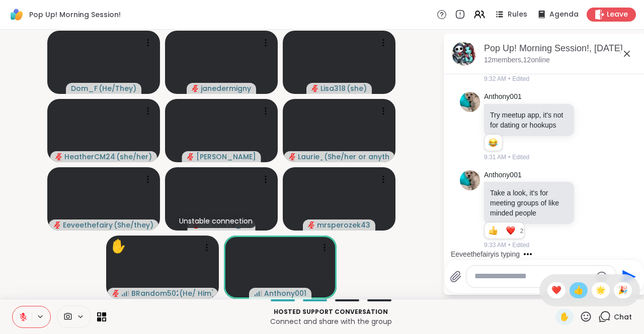
click at [573, 295] on span "👍" at bounding box center [578, 291] width 10 height 12
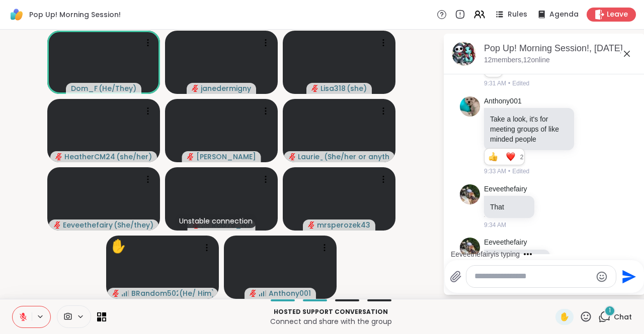
scroll to position [2700, 0]
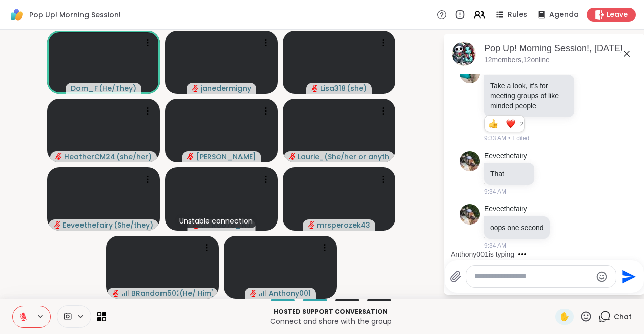
click at [582, 315] on icon at bounding box center [585, 317] width 13 height 13
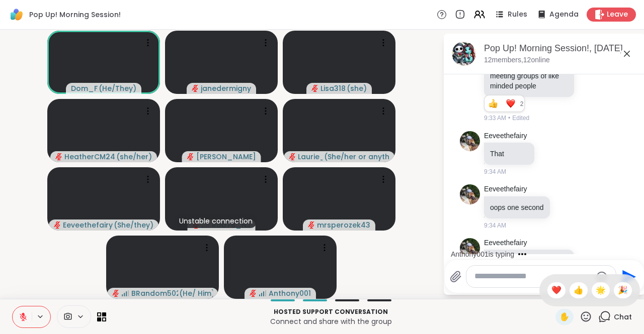
scroll to position [2803, 0]
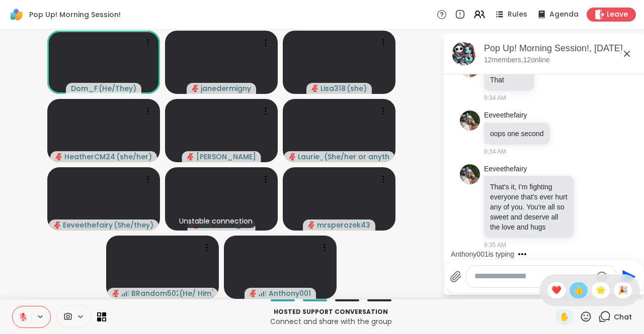
click at [573, 287] on span "👍" at bounding box center [578, 291] width 10 height 12
click at [487, 280] on textarea "Type your message" at bounding box center [532, 277] width 117 height 11
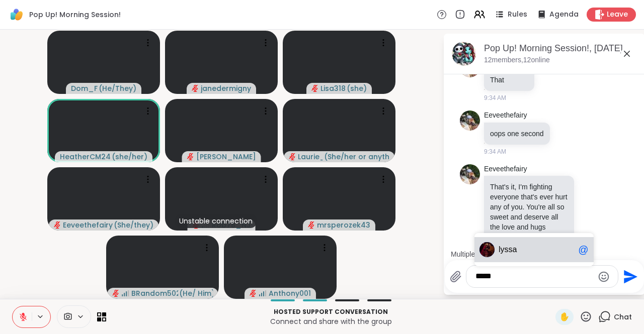
click at [505, 245] on div "lyss a @" at bounding box center [533, 249] width 119 height 25
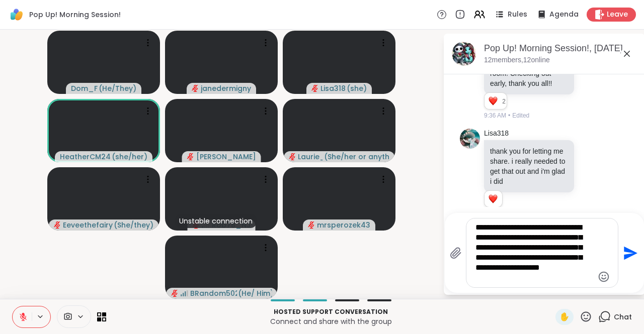
scroll to position [3085, 0]
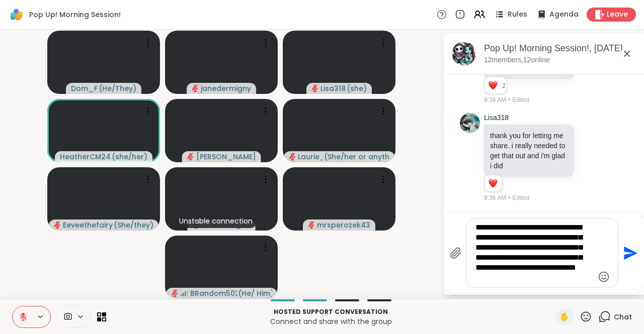
type textarea "**********"
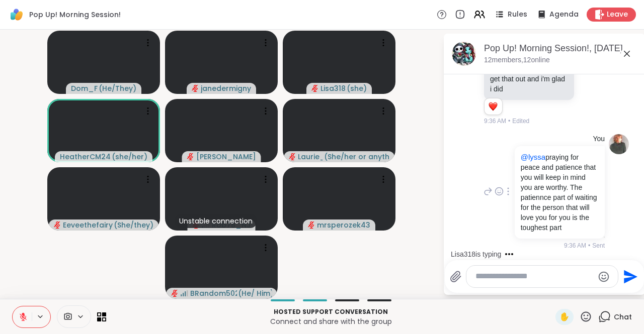
scroll to position [3271, 0]
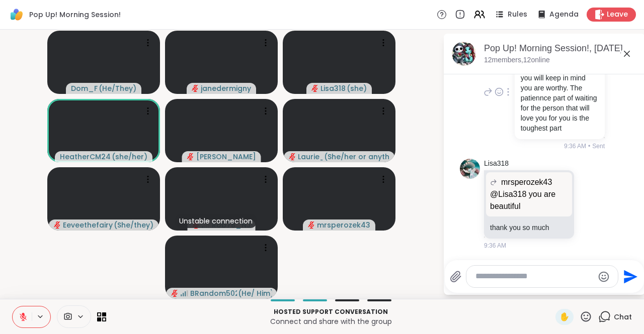
click at [530, 93] on p "@lyssa praying for peace and patience that you will keep in mind you are worthy…" at bounding box center [560, 93] width 78 height 80
click at [503, 100] on div at bounding box center [507, 94] width 9 height 12
click at [505, 113] on icon at bounding box center [508, 108] width 10 height 10
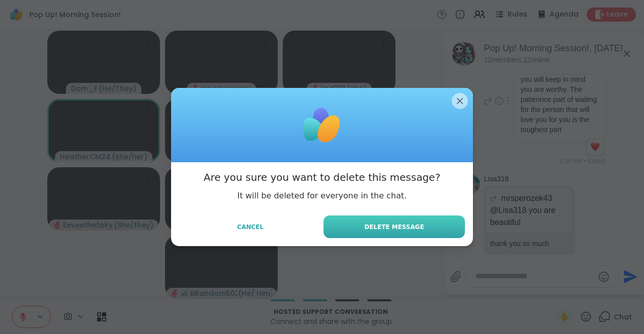
click at [418, 221] on button "Delete Message" at bounding box center [393, 227] width 141 height 23
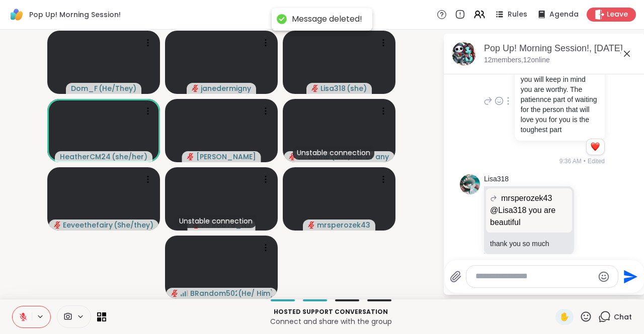
scroll to position [3191, 0]
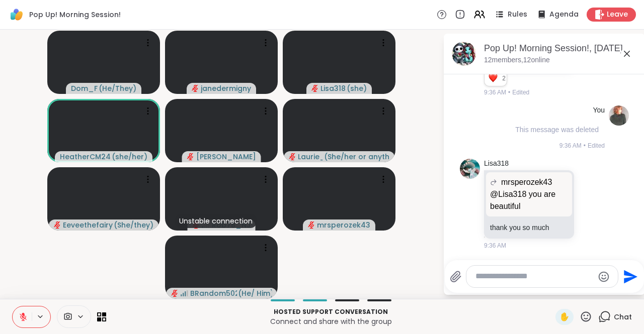
click at [489, 280] on textarea "Type your message" at bounding box center [534, 277] width 118 height 11
click at [489, 270] on div at bounding box center [541, 277] width 151 height 22
click at [545, 276] on textarea "Type your message" at bounding box center [534, 277] width 118 height 11
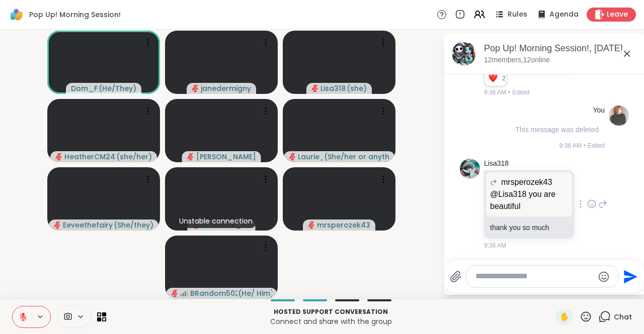
click at [597, 221] on div "Lisa318 mrsperozek43 @Lisa318 you are beautiful @Lisa318 you are beautiful than…" at bounding box center [544, 205] width 169 height 100
click at [519, 279] on textarea "Type your message" at bounding box center [534, 277] width 118 height 11
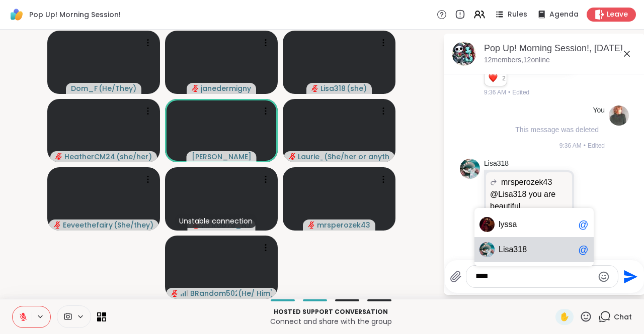
click at [527, 246] on span "Lis a318" at bounding box center [535, 250] width 75 height 10
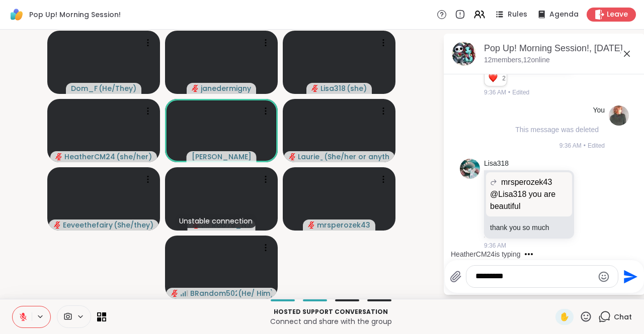
drag, startPoint x: 514, startPoint y: 273, endPoint x: 519, endPoint y: 279, distance: 8.0
click at [519, 279] on textarea "********" at bounding box center [534, 277] width 118 height 11
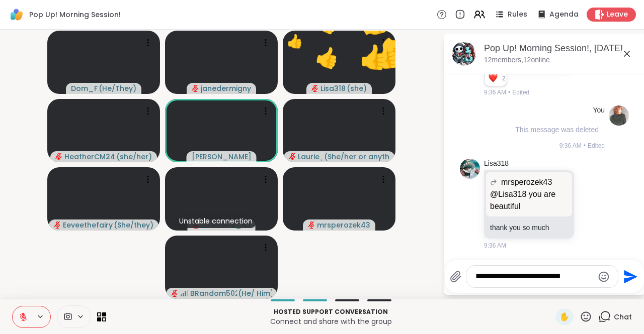
type textarea "**********"
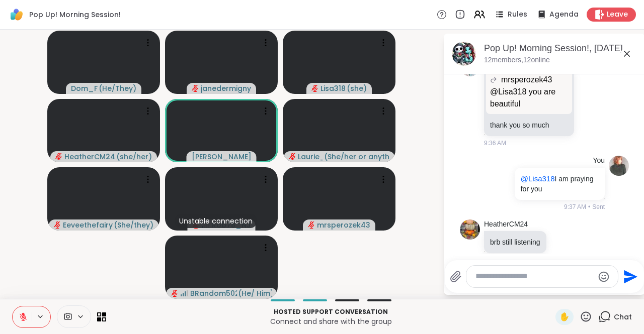
scroll to position [3307, 0]
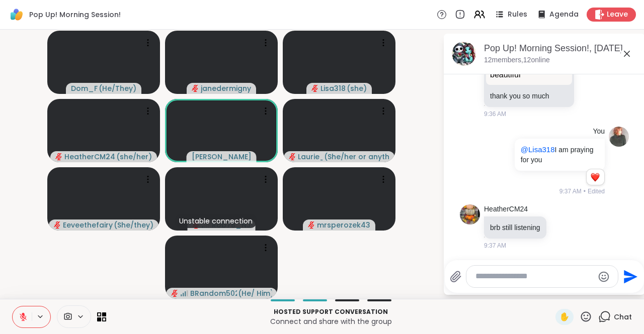
click at [493, 278] on textarea "Type your message" at bounding box center [534, 277] width 118 height 11
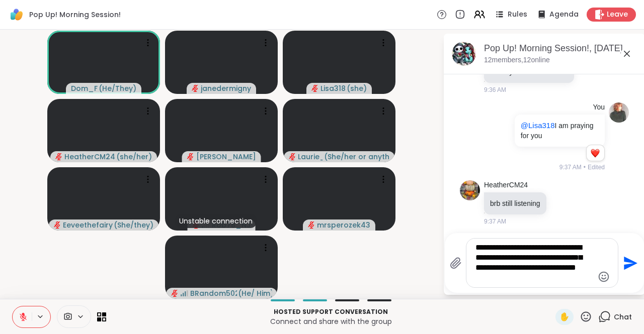
type textarea "**********"
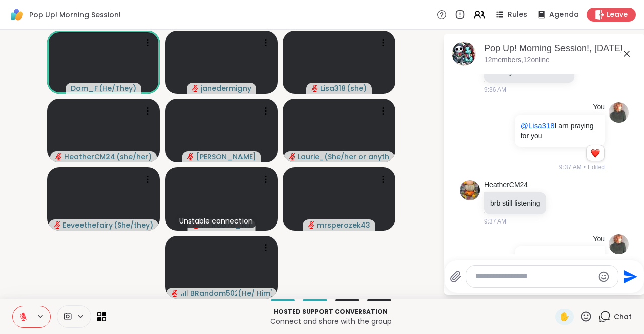
scroll to position [3415, 0]
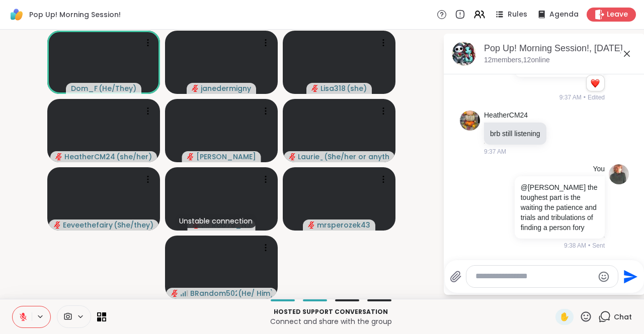
click at [25, 316] on icon at bounding box center [23, 317] width 9 height 9
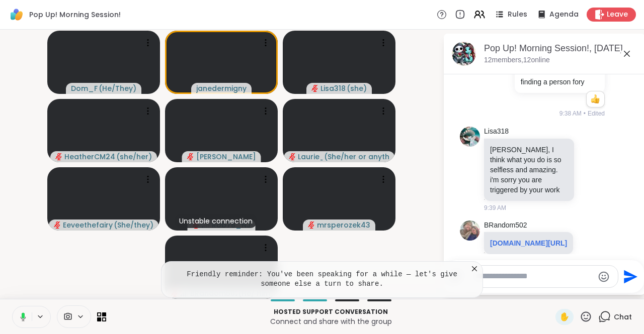
scroll to position [3606, 0]
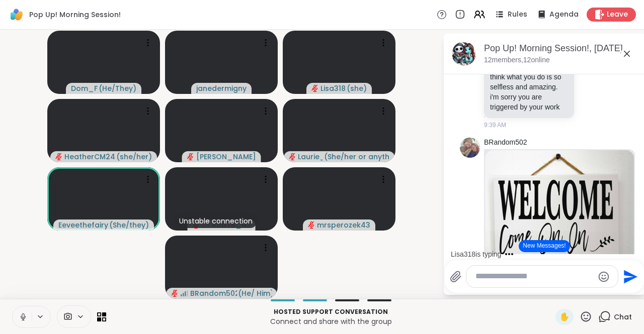
click at [22, 317] on icon at bounding box center [23, 317] width 9 height 9
click at [242, 66] on video at bounding box center [221, 62] width 113 height 63
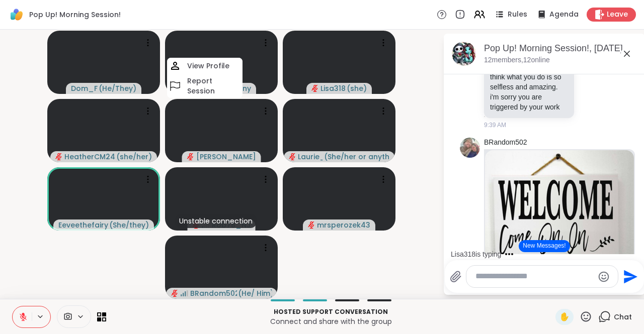
click at [424, 116] on video-player-container "Dom_F ( He/They ) janedermigny View Profile Report Session Lisa318 ( she ) Heat…" at bounding box center [221, 165] width 431 height 262
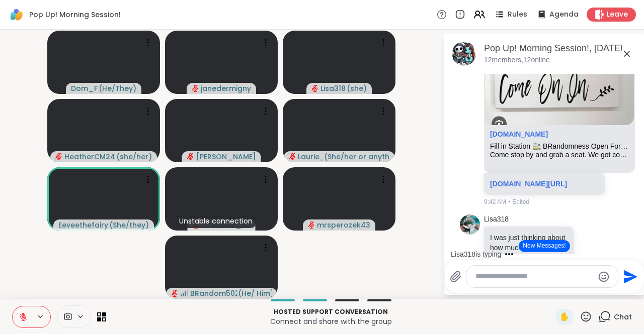
scroll to position [3807, 0]
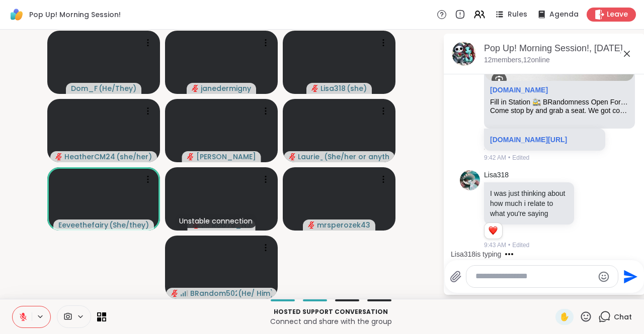
click at [617, 120] on div "sharewellnow.com Fill in Station 🚉 BRandomness Open Forum Come stop by and grab…" at bounding box center [559, 100] width 149 height 39
click at [627, 99] on div "sharewellnow.com" at bounding box center [559, 92] width 139 height 13
click at [559, 315] on span "✋" at bounding box center [564, 317] width 10 height 12
click at [581, 316] on icon at bounding box center [586, 317] width 10 height 10
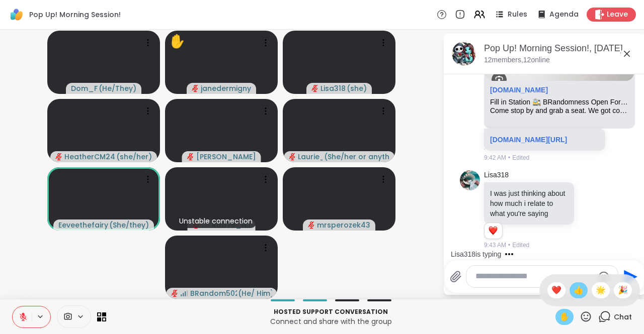
click at [573, 289] on span "👍" at bounding box center [578, 291] width 10 height 12
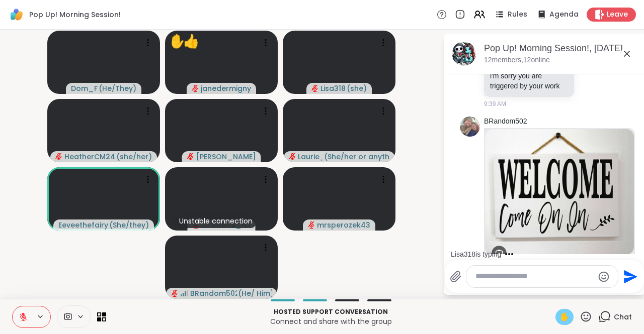
scroll to position [3505, 0]
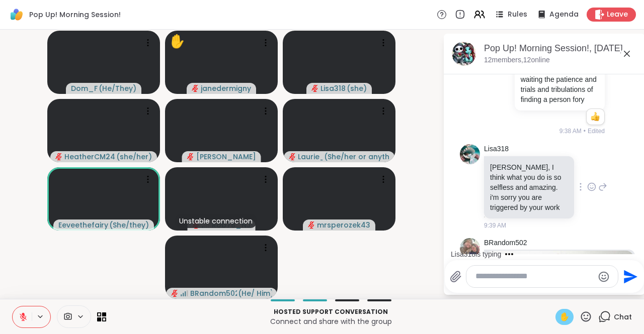
click at [576, 193] on div at bounding box center [591, 187] width 31 height 12
click at [588, 191] on icon at bounding box center [592, 187] width 8 height 8
click at [587, 176] on div "Select Reaction: Heart" at bounding box center [591, 170] width 9 height 9
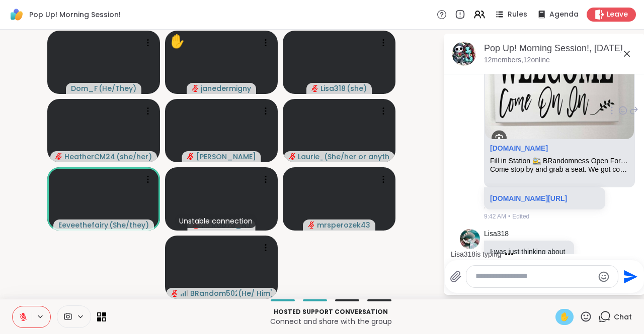
scroll to position [3807, 0]
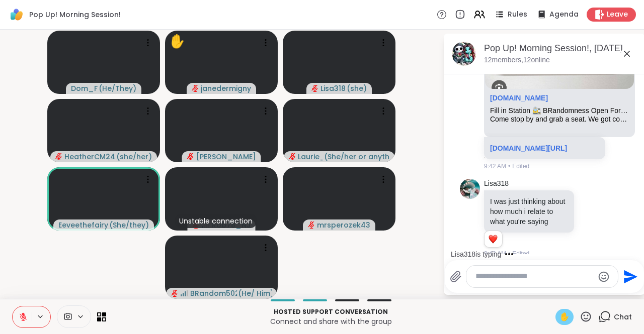
click at [625, 89] on img at bounding box center [559, 26] width 149 height 125
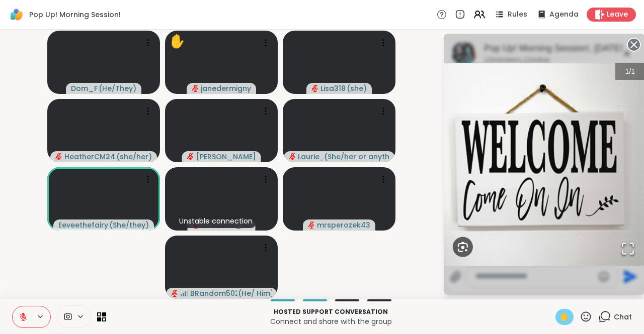
click at [634, 43] on circle at bounding box center [634, 45] width 12 height 12
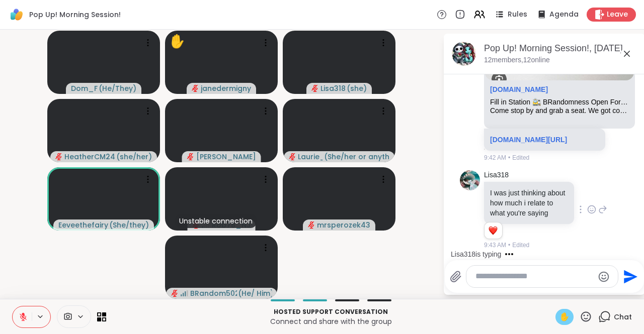
scroll to position [3883, 0]
click at [587, 208] on icon at bounding box center [591, 210] width 9 height 10
click at [587, 194] on div "Select Reaction: Heart" at bounding box center [591, 193] width 9 height 9
click at [561, 316] on span "✋" at bounding box center [564, 317] width 10 height 12
click at [582, 319] on icon at bounding box center [586, 317] width 10 height 10
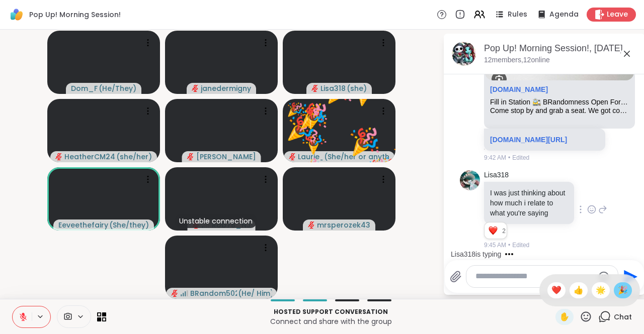
click at [618, 296] on span "🎉" at bounding box center [623, 291] width 10 height 12
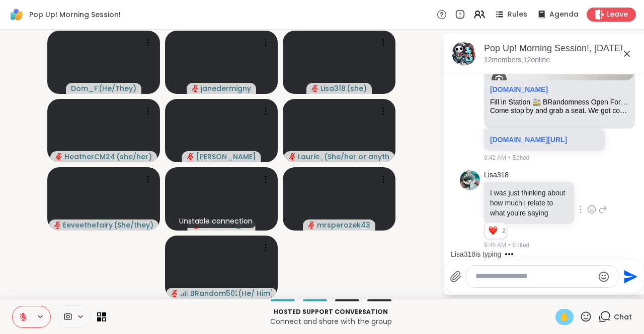
click at [559, 318] on span "✋" at bounding box center [564, 317] width 10 height 12
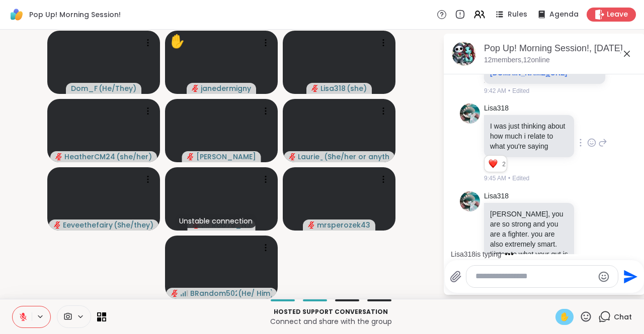
scroll to position [4077, 0]
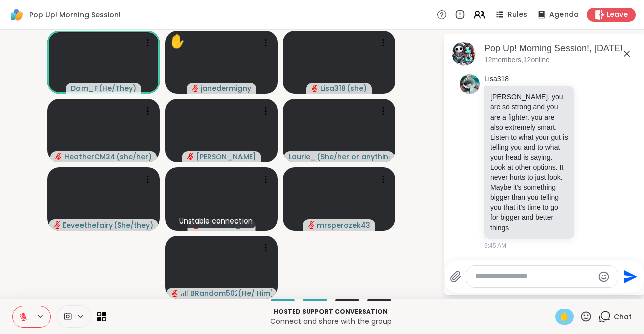
click at [561, 321] on span "✋" at bounding box center [564, 317] width 10 height 12
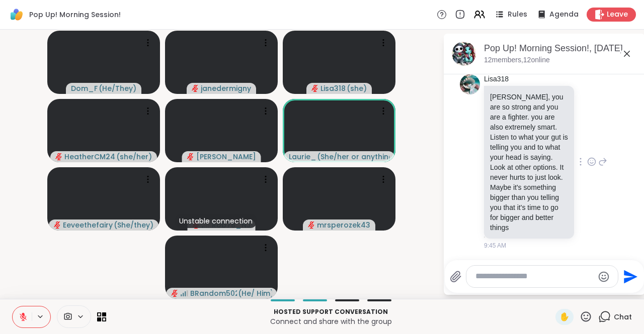
click at [587, 159] on icon at bounding box center [591, 162] width 9 height 10
click at [565, 143] on div "Select Reaction: Thumbs up" at bounding box center [569, 145] width 9 height 9
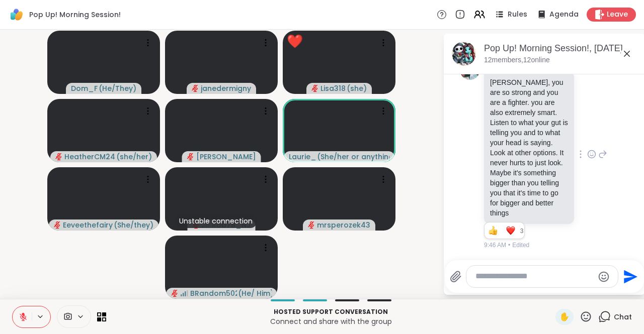
scroll to position [4091, 0]
click at [560, 319] on span "✋" at bounding box center [564, 317] width 10 height 12
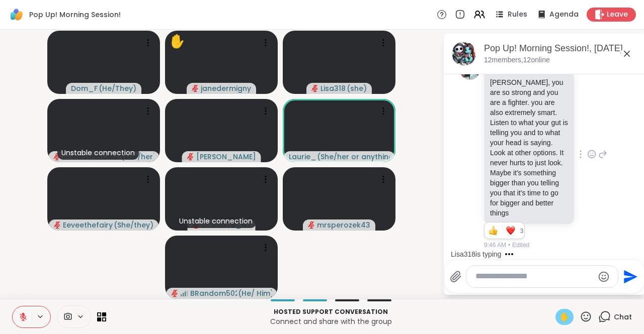
click at [559, 318] on span "✋" at bounding box center [564, 317] width 10 height 12
click at [582, 319] on icon at bounding box center [586, 317] width 10 height 10
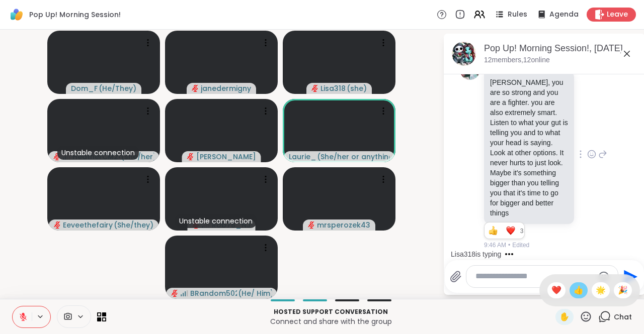
click at [573, 291] on span "👍" at bounding box center [578, 291] width 10 height 12
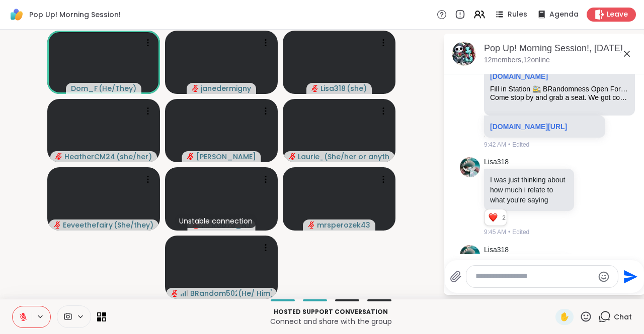
scroll to position [3826, 0]
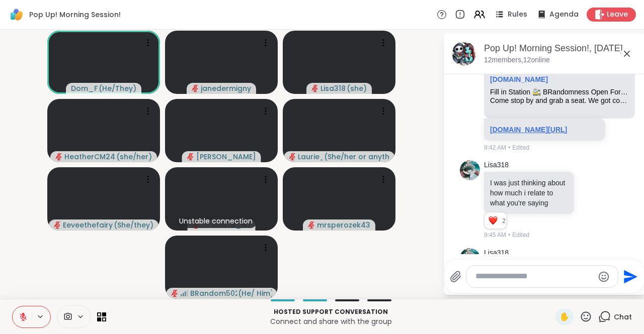
click at [534, 134] on link "sharewellnow.com/session/ef3fd13c-4972-4d49-8820-172cc8954cbe" at bounding box center [528, 130] width 77 height 8
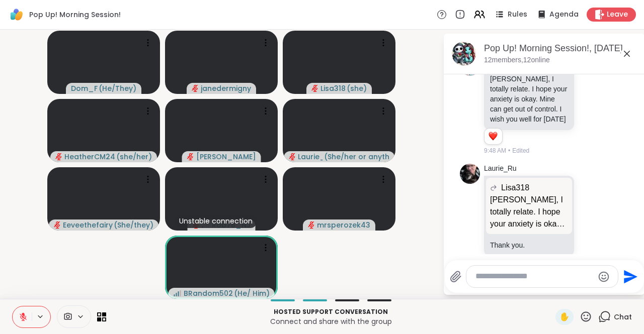
scroll to position [4311, 0]
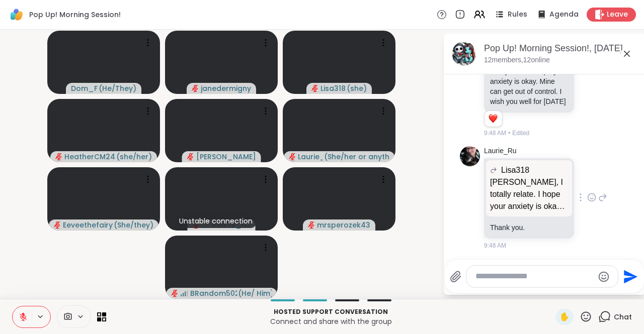
click at [559, 211] on div "Lisa318 Laurie, I totally relate. I hope your anxiety is okay. Mine can get out…" at bounding box center [529, 188] width 86 height 56
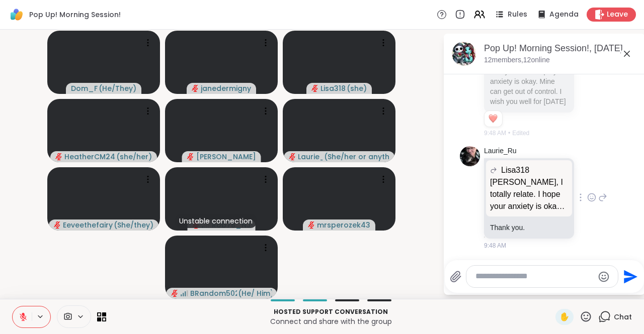
click at [587, 200] on icon at bounding box center [591, 198] width 9 height 10
click at [587, 185] on div "Select Reaction: Heart" at bounding box center [591, 181] width 9 height 9
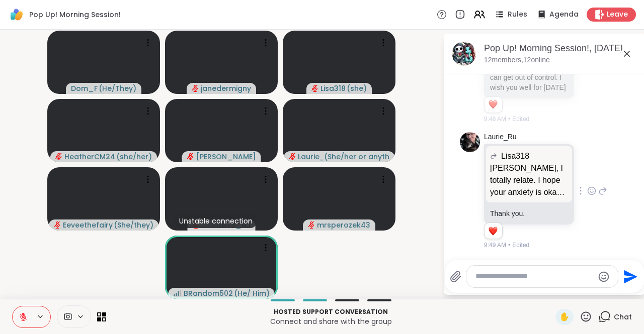
click at [479, 282] on textarea "Type your message" at bounding box center [534, 277] width 118 height 11
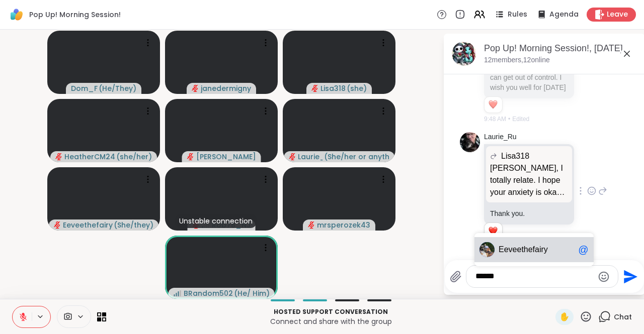
click at [550, 249] on span "Eevee thefairy" at bounding box center [535, 250] width 75 height 10
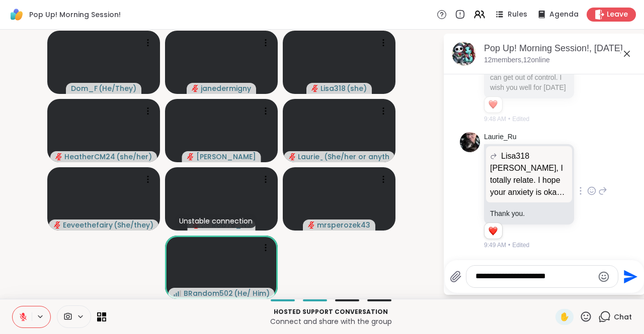
click at [551, 242] on div "1 1" at bounding box center [530, 233] width 92 height 17
click at [572, 280] on textarea "**********" at bounding box center [534, 277] width 118 height 11
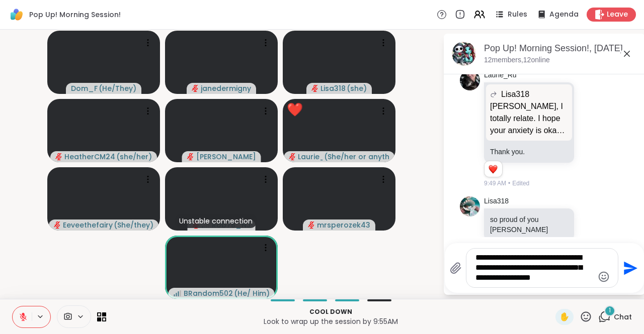
scroll to position [4405, 0]
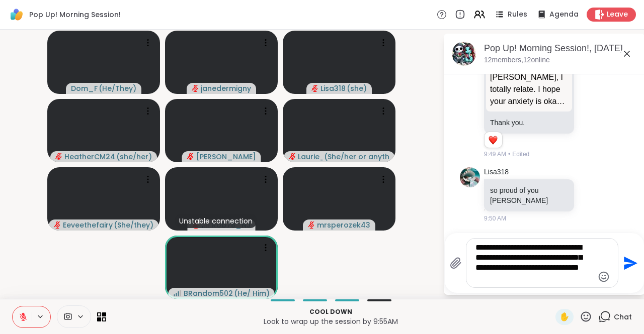
type textarea "**********"
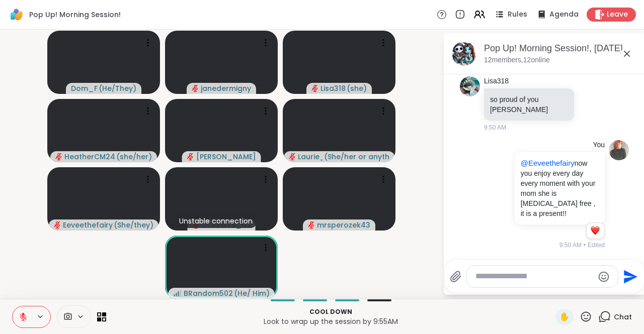
scroll to position [4506, 0]
click at [579, 318] on icon at bounding box center [585, 317] width 13 height 13
click at [573, 294] on span "👍" at bounding box center [578, 291] width 10 height 12
click at [584, 319] on icon at bounding box center [585, 317] width 13 height 13
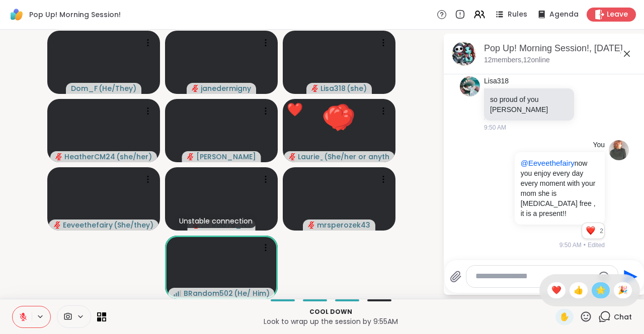
click at [595, 293] on span "🌟" at bounding box center [600, 291] width 10 height 12
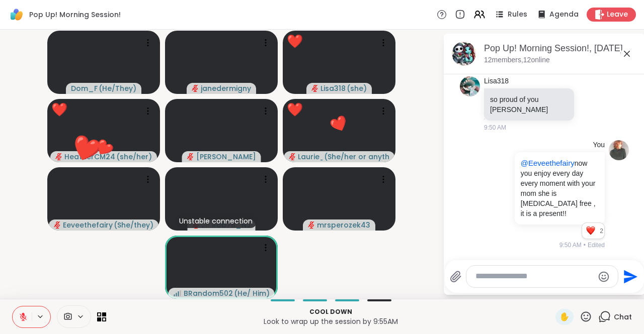
click at [579, 319] on icon at bounding box center [585, 317] width 13 height 13
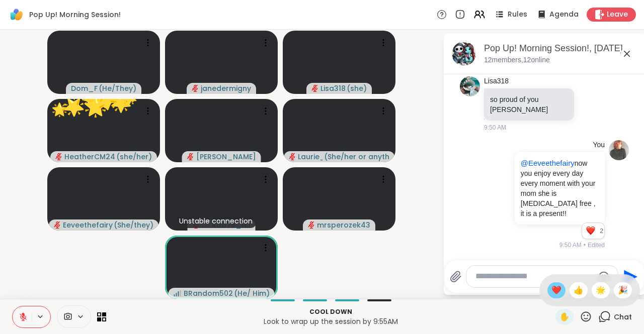
click at [547, 297] on div "❤️" at bounding box center [556, 291] width 18 height 16
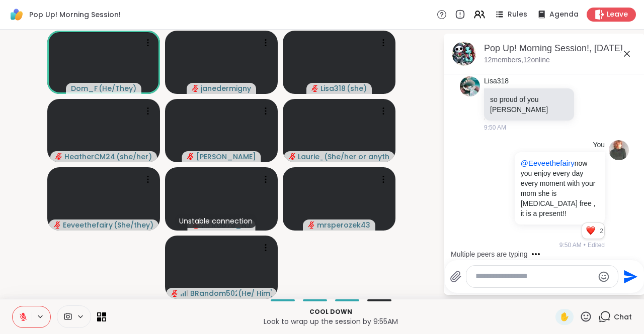
click at [581, 315] on icon at bounding box center [586, 317] width 10 height 10
click at [572, 297] on div "👍" at bounding box center [578, 291] width 18 height 16
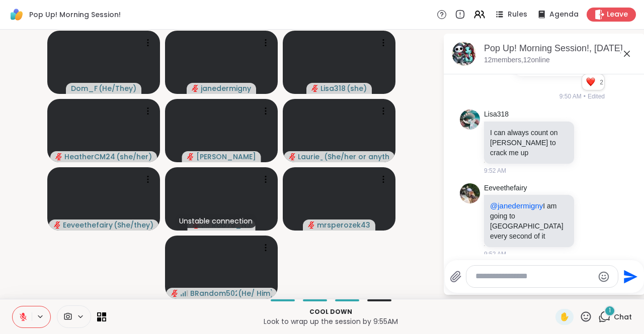
scroll to position [4653, 0]
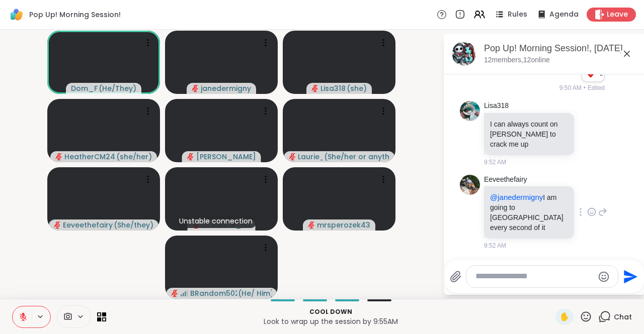
click at [590, 214] on icon at bounding box center [591, 213] width 3 height 1
click at [587, 201] on div "Select Reaction: Heart" at bounding box center [591, 196] width 9 height 9
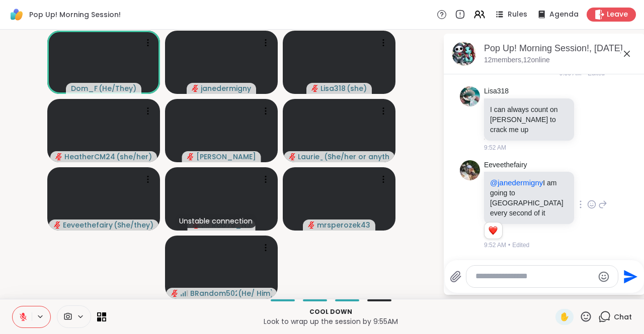
scroll to position [4668, 0]
click at [581, 319] on icon at bounding box center [586, 317] width 10 height 10
click at [573, 293] on span "👍" at bounding box center [578, 291] width 10 height 12
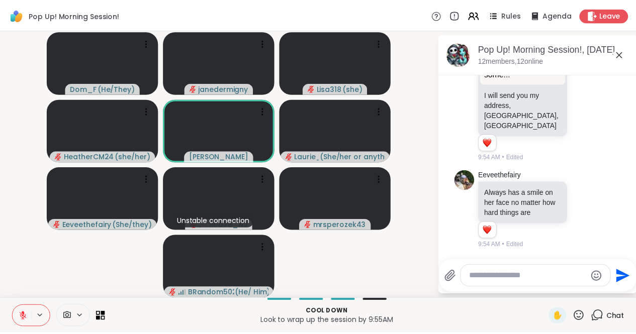
scroll to position [5306, 0]
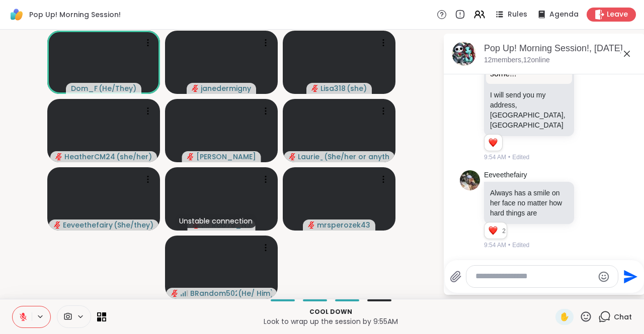
click at [21, 317] on icon at bounding box center [23, 317] width 9 height 9
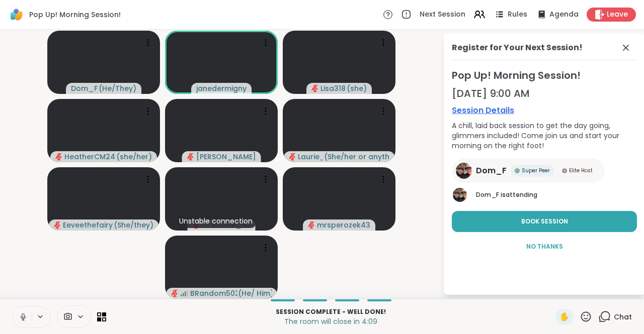
click at [27, 315] on icon at bounding box center [23, 317] width 9 height 9
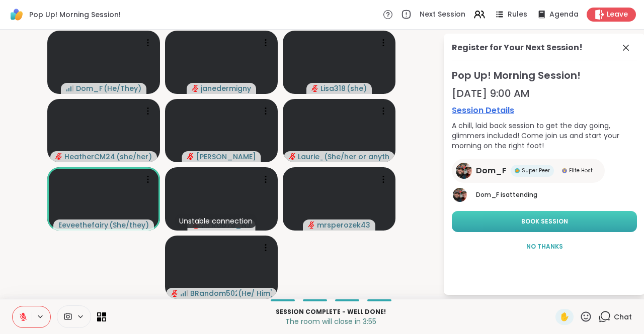
click at [537, 225] on span "Book Session" at bounding box center [544, 221] width 47 height 9
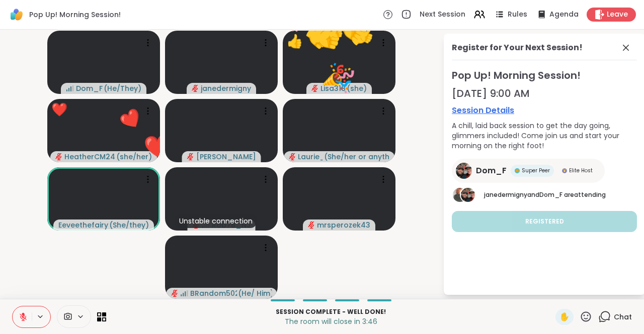
click at [581, 320] on icon at bounding box center [586, 317] width 10 height 10
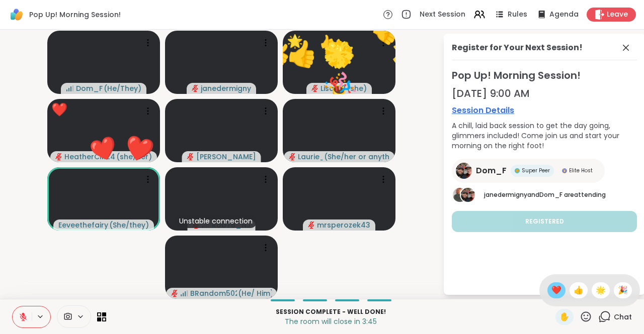
click at [551, 292] on span "❤️" at bounding box center [556, 291] width 10 height 12
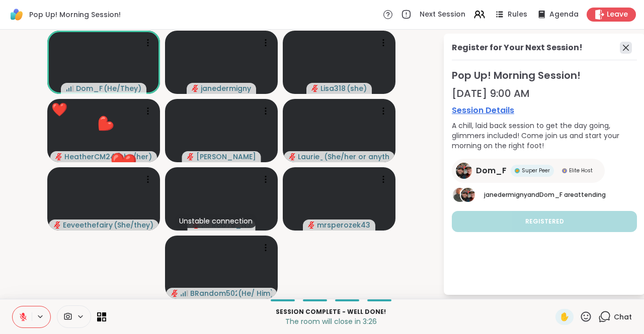
click at [629, 51] on icon at bounding box center [626, 48] width 12 height 12
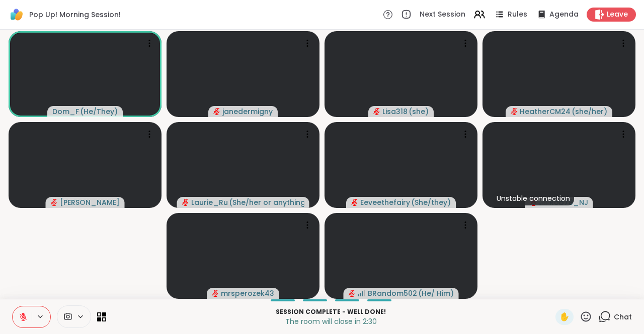
click at [579, 317] on icon at bounding box center [585, 317] width 13 height 13
click at [551, 295] on span "❤️" at bounding box center [556, 291] width 10 height 12
click at [572, 198] on div "Unstable connection" at bounding box center [532, 199] width 81 height 14
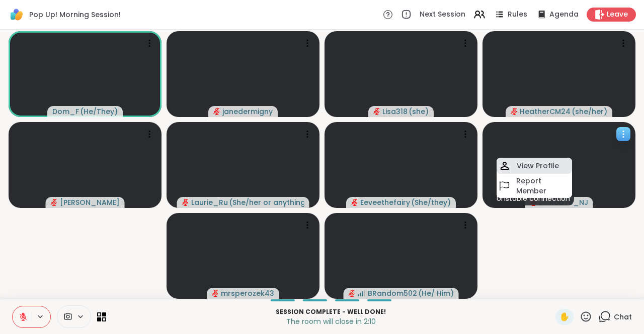
click at [542, 164] on h4 "View Profile" at bounding box center [538, 166] width 42 height 10
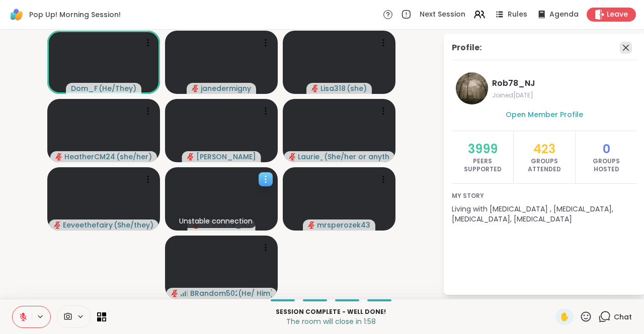
click at [624, 52] on icon at bounding box center [626, 48] width 12 height 12
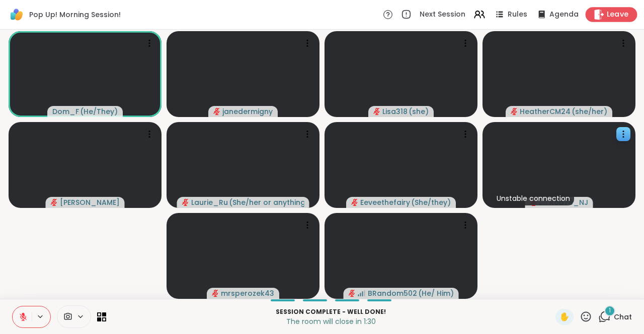
click at [607, 14] on span "Leave" at bounding box center [618, 15] width 22 height 11
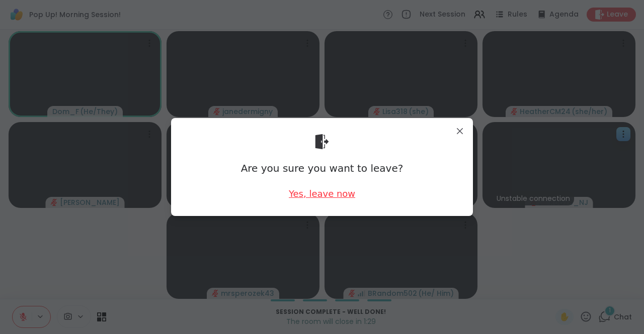
click at [316, 188] on div "Yes, leave now" at bounding box center [322, 194] width 66 height 13
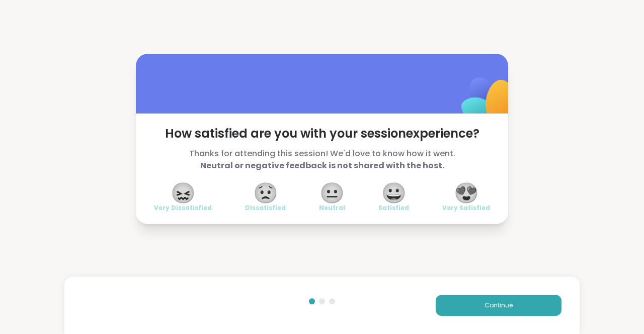
click at [467, 189] on span "😍" at bounding box center [466, 193] width 25 height 18
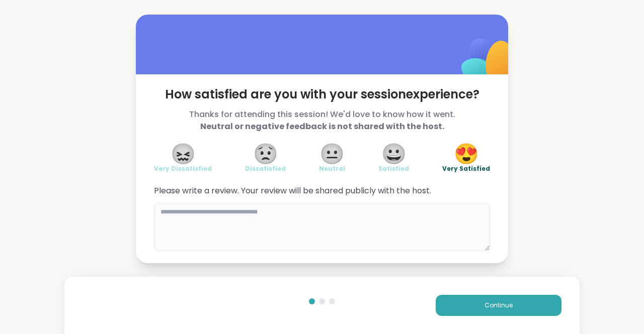
click at [429, 244] on textarea at bounding box center [322, 227] width 336 height 48
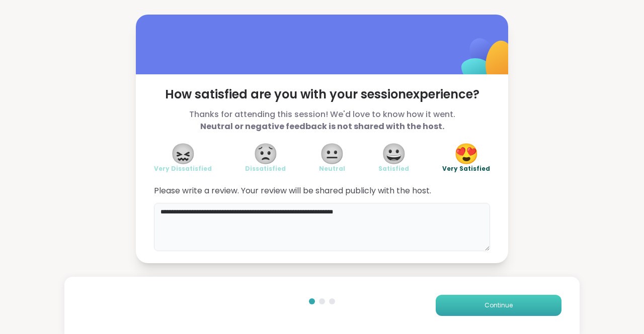
type textarea "**********"
click at [455, 303] on button "Continue" at bounding box center [499, 305] width 126 height 21
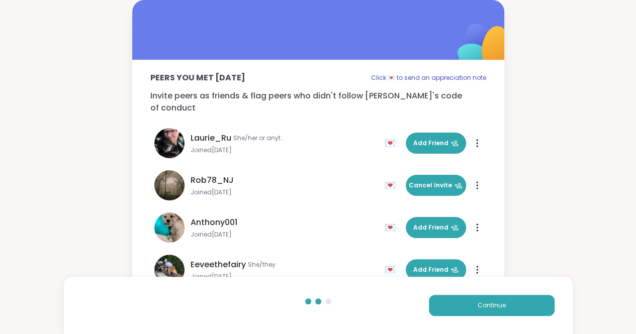
scroll to position [284, 0]
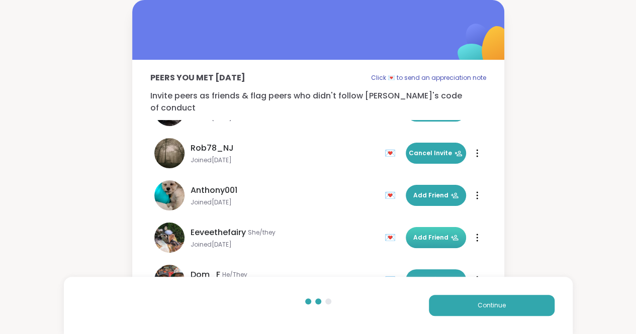
click at [425, 233] on span "Add Friend" at bounding box center [435, 237] width 45 height 9
click at [501, 300] on button "Continue" at bounding box center [492, 305] width 126 height 21
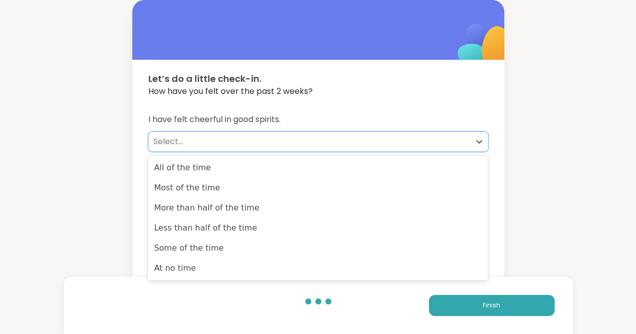
click at [230, 147] on div "Select..." at bounding box center [309, 142] width 312 height 12
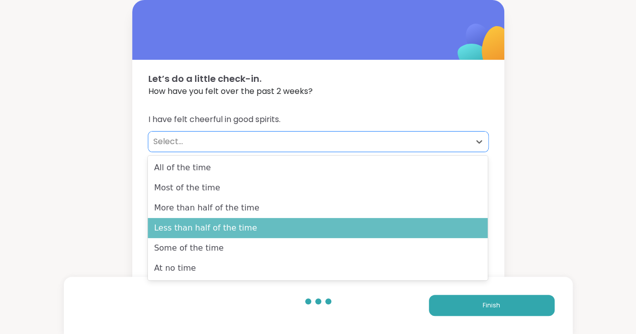
click at [221, 221] on div "Less than half of the time" at bounding box center [318, 228] width 340 height 20
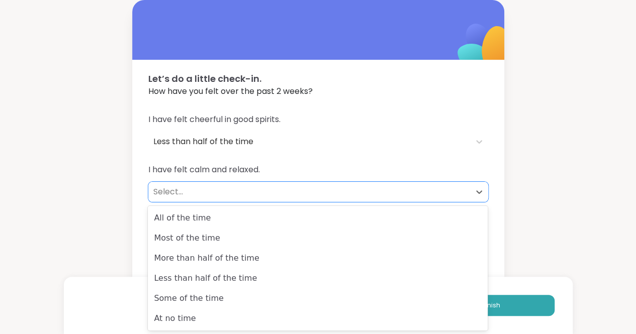
click at [218, 192] on div "Select..." at bounding box center [309, 192] width 312 height 12
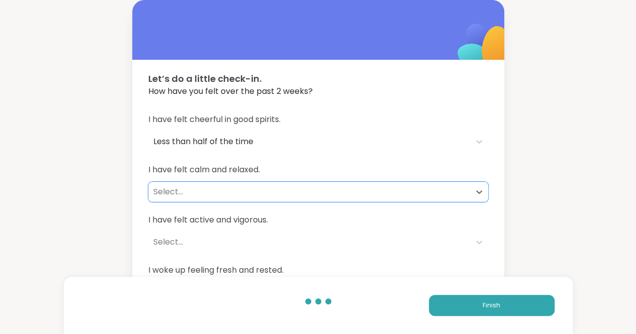
click at [243, 197] on div "Select..." at bounding box center [309, 192] width 312 height 12
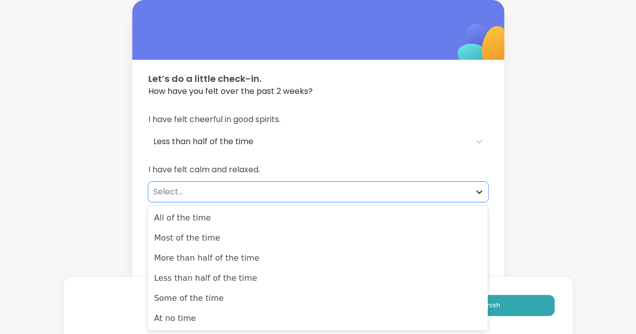
click at [477, 191] on icon at bounding box center [479, 192] width 10 height 10
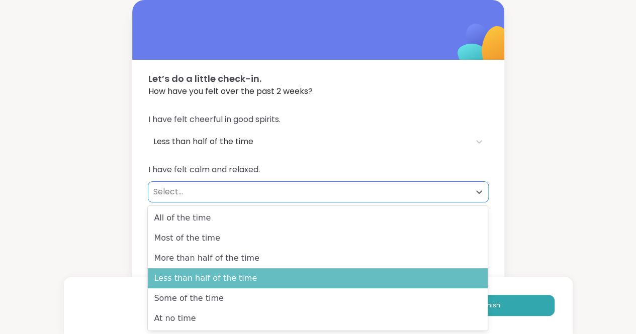
click at [363, 272] on div "Less than half of the time" at bounding box center [318, 279] width 340 height 20
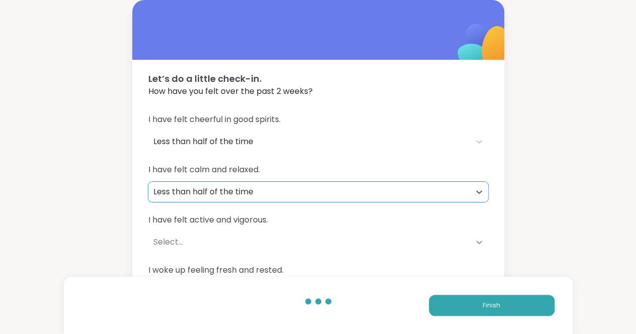
click at [477, 239] on icon at bounding box center [479, 242] width 10 height 10
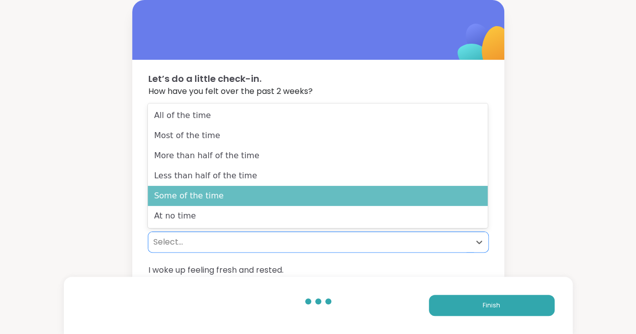
click at [292, 201] on div "Some of the time" at bounding box center [318, 196] width 340 height 20
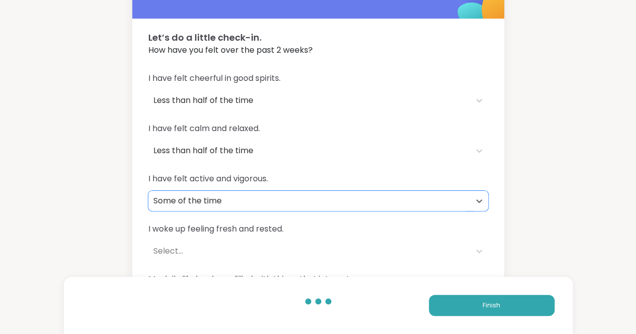
scroll to position [87, 0]
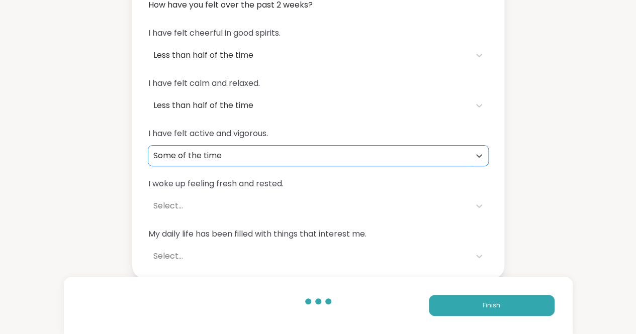
click at [242, 194] on div "I woke up feeling fresh and rested. Select..." at bounding box center [318, 197] width 340 height 38
click at [479, 206] on icon at bounding box center [479, 207] width 6 height 4
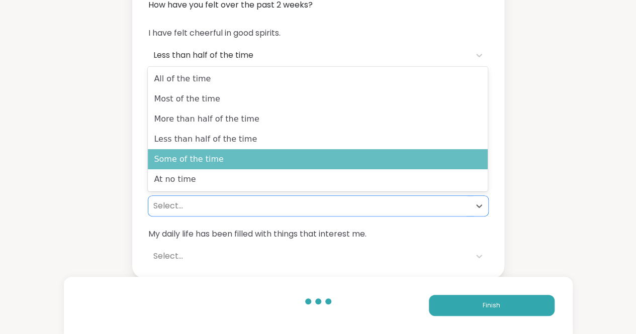
click at [372, 163] on div "Some of the time" at bounding box center [318, 159] width 340 height 20
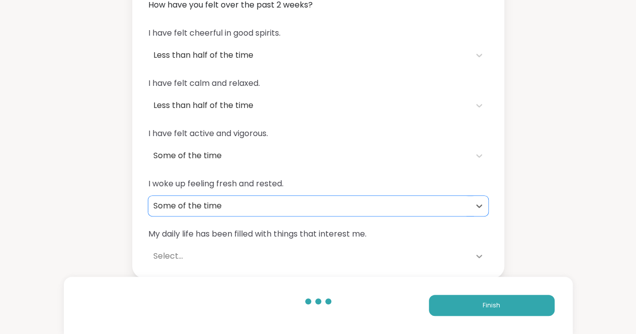
click at [481, 256] on icon at bounding box center [479, 256] width 10 height 10
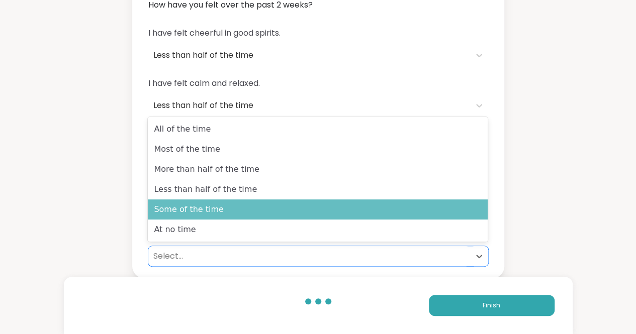
click at [315, 218] on div "Some of the time" at bounding box center [318, 210] width 340 height 20
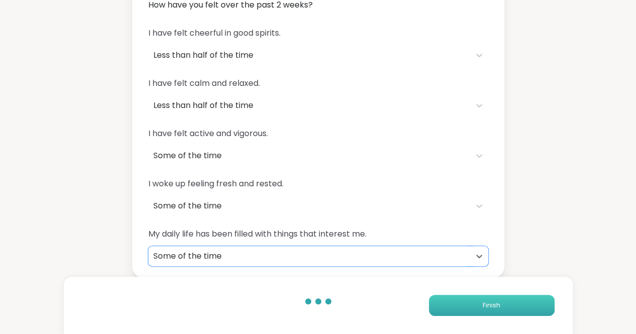
click at [475, 307] on button "Finish" at bounding box center [492, 305] width 126 height 21
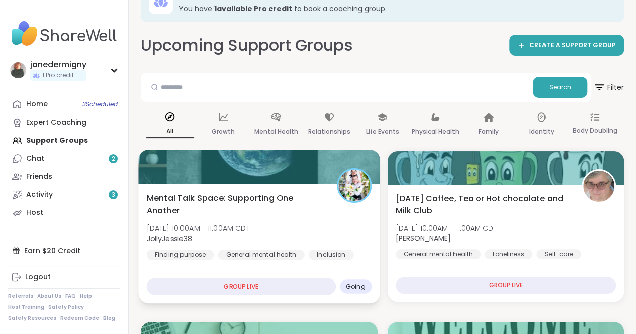
scroll to position [50, 0]
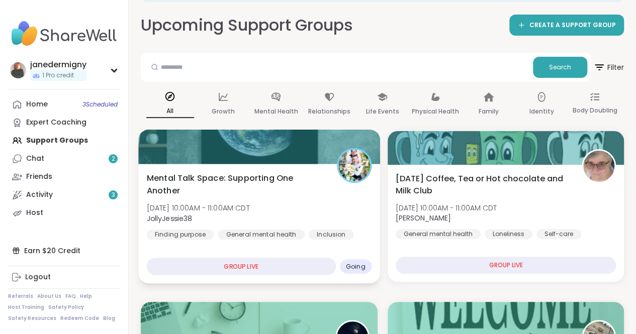
click at [263, 272] on div "GROUP LIVE" at bounding box center [241, 267] width 189 height 18
click at [195, 181] on span "Mental Talk Space: Supporting One Another" at bounding box center [236, 184] width 179 height 25
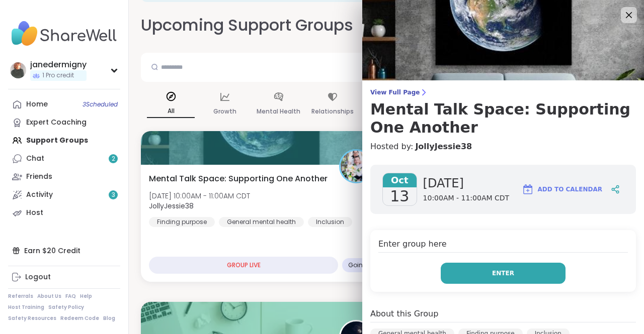
click at [465, 282] on button "Enter" at bounding box center [503, 273] width 125 height 21
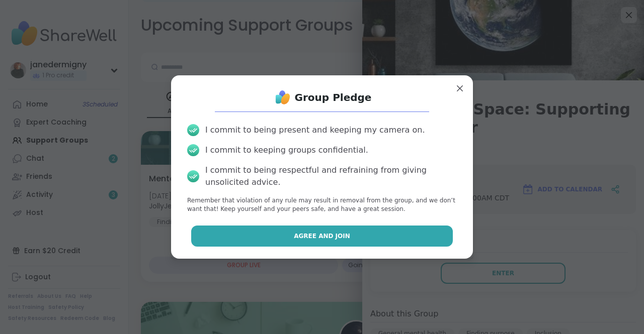
click at [357, 239] on button "Agree and Join" at bounding box center [322, 236] width 262 height 21
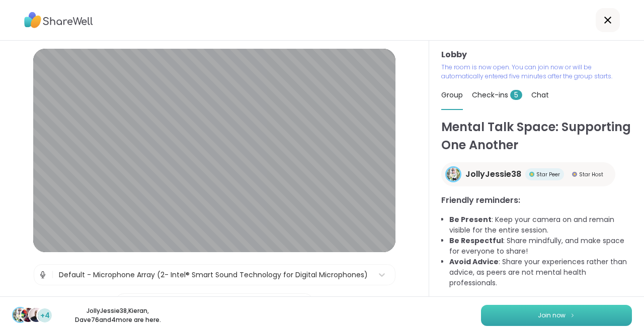
click at [547, 312] on span "Join now" at bounding box center [552, 315] width 28 height 9
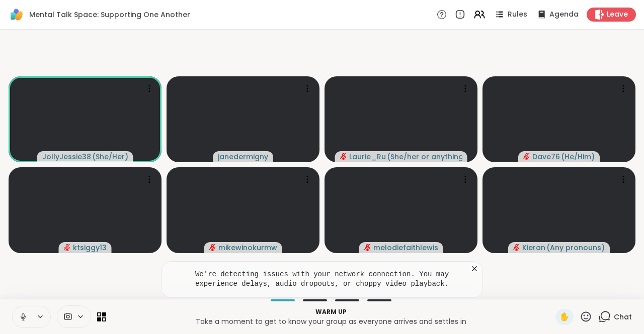
click at [21, 316] on icon at bounding box center [23, 317] width 9 height 9
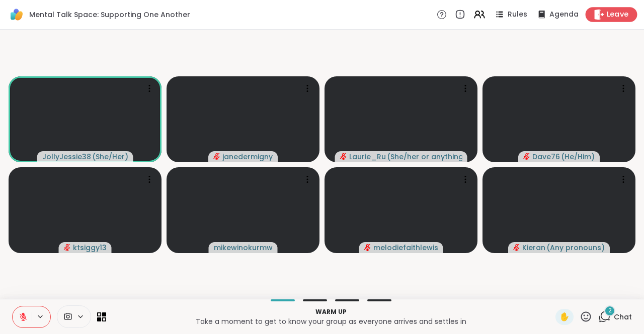
click at [607, 17] on span "Leave" at bounding box center [618, 15] width 22 height 11
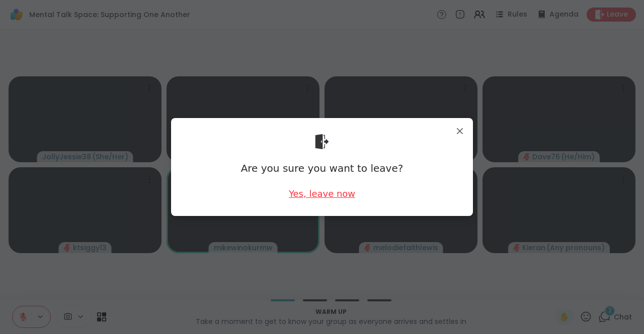
click at [330, 195] on div "Yes, leave now" at bounding box center [322, 194] width 66 height 13
